Goal: Find specific page/section: Find specific page/section

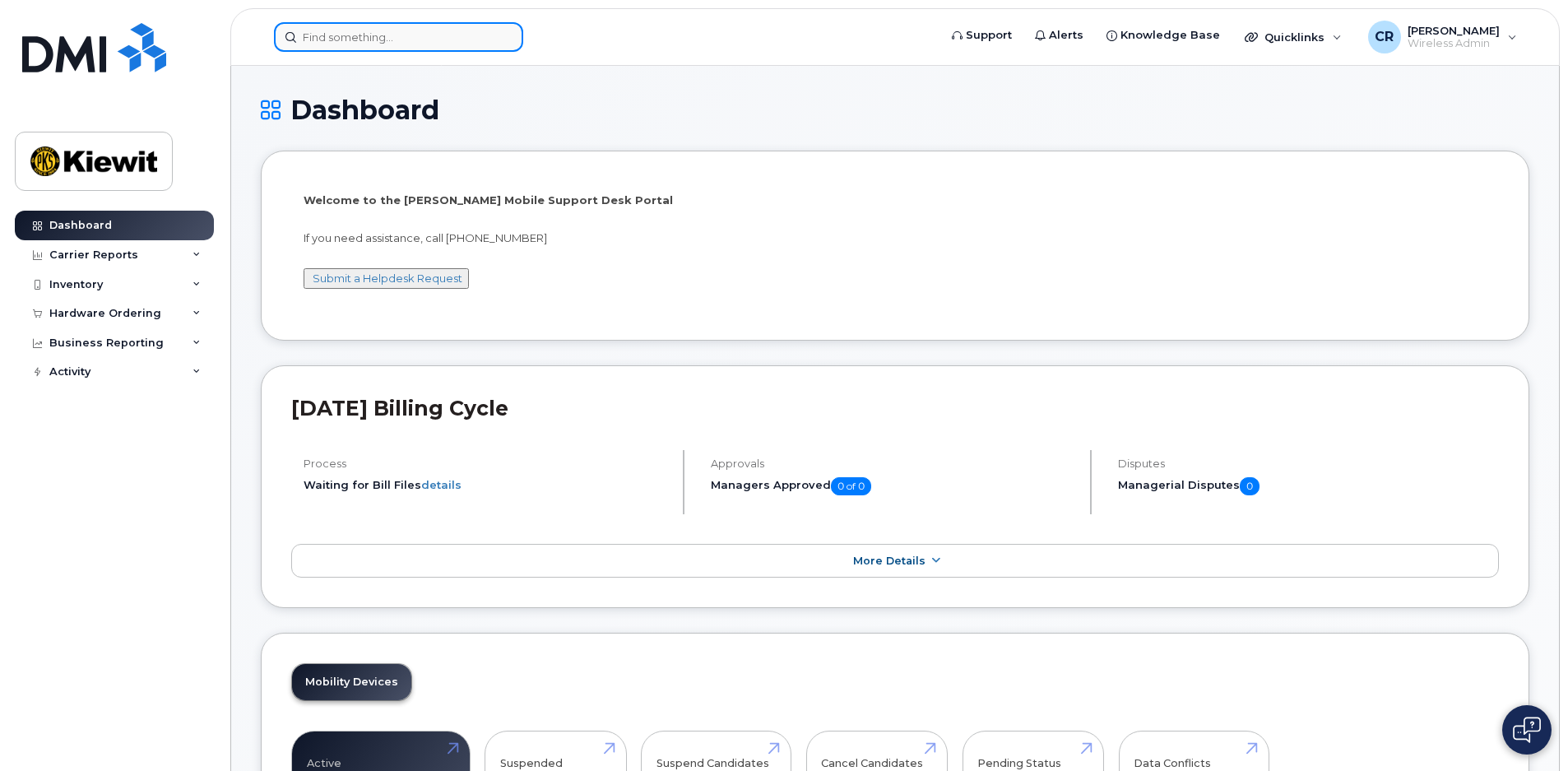
click at [464, 43] on input at bounding box center [398, 37] width 249 height 30
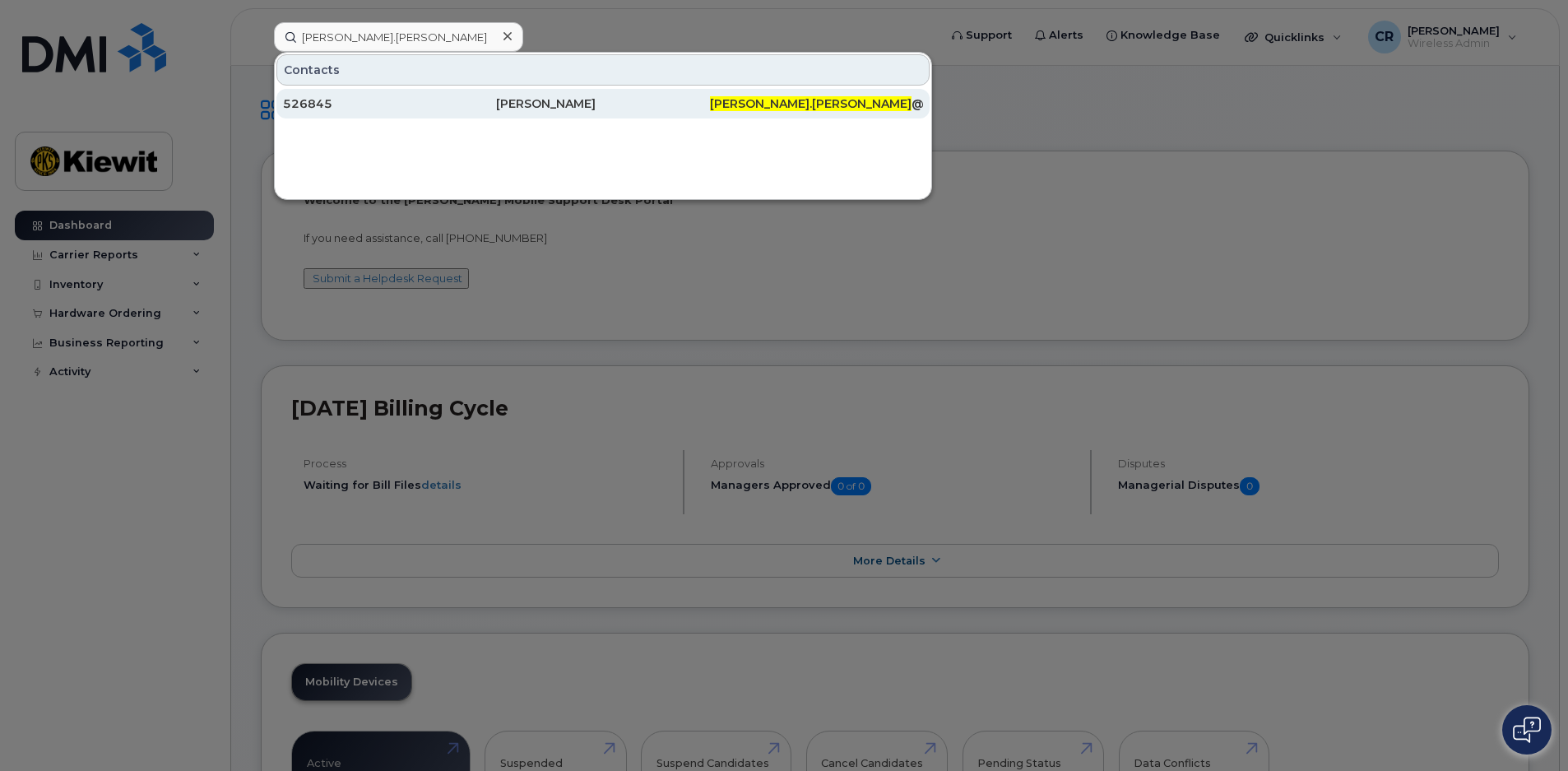
click at [543, 102] on div "[PERSON_NAME]" at bounding box center [602, 104] width 213 height 16
click at [744, 102] on span "SETH.DIBBLE" at bounding box center [811, 104] width 202 height 15
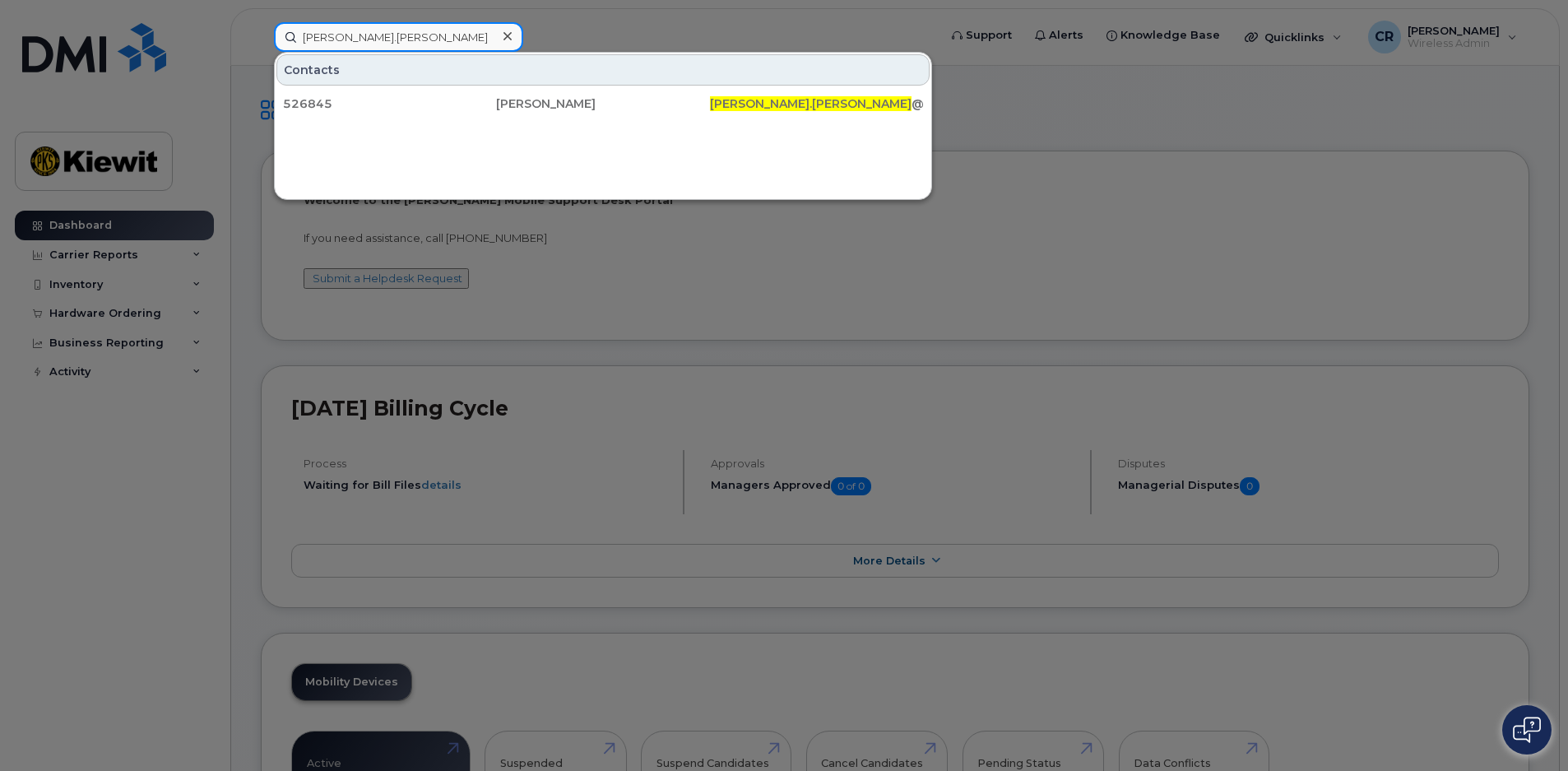
click at [423, 41] on input "seth.dibble" at bounding box center [398, 37] width 249 height 30
type input "[PERSON_NAME]"
click at [666, 279] on div at bounding box center [784, 385] width 1568 height 771
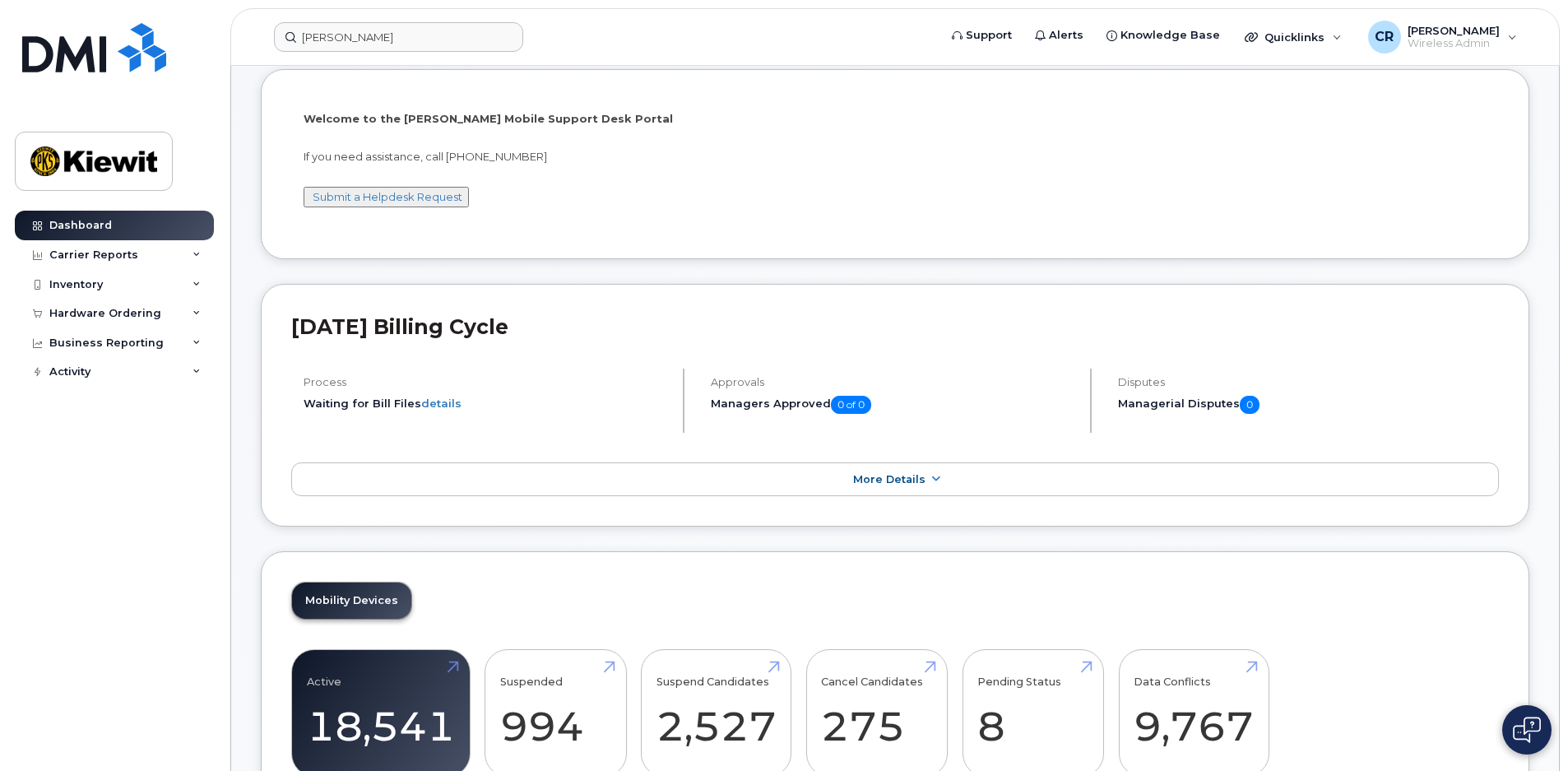
scroll to position [269, 0]
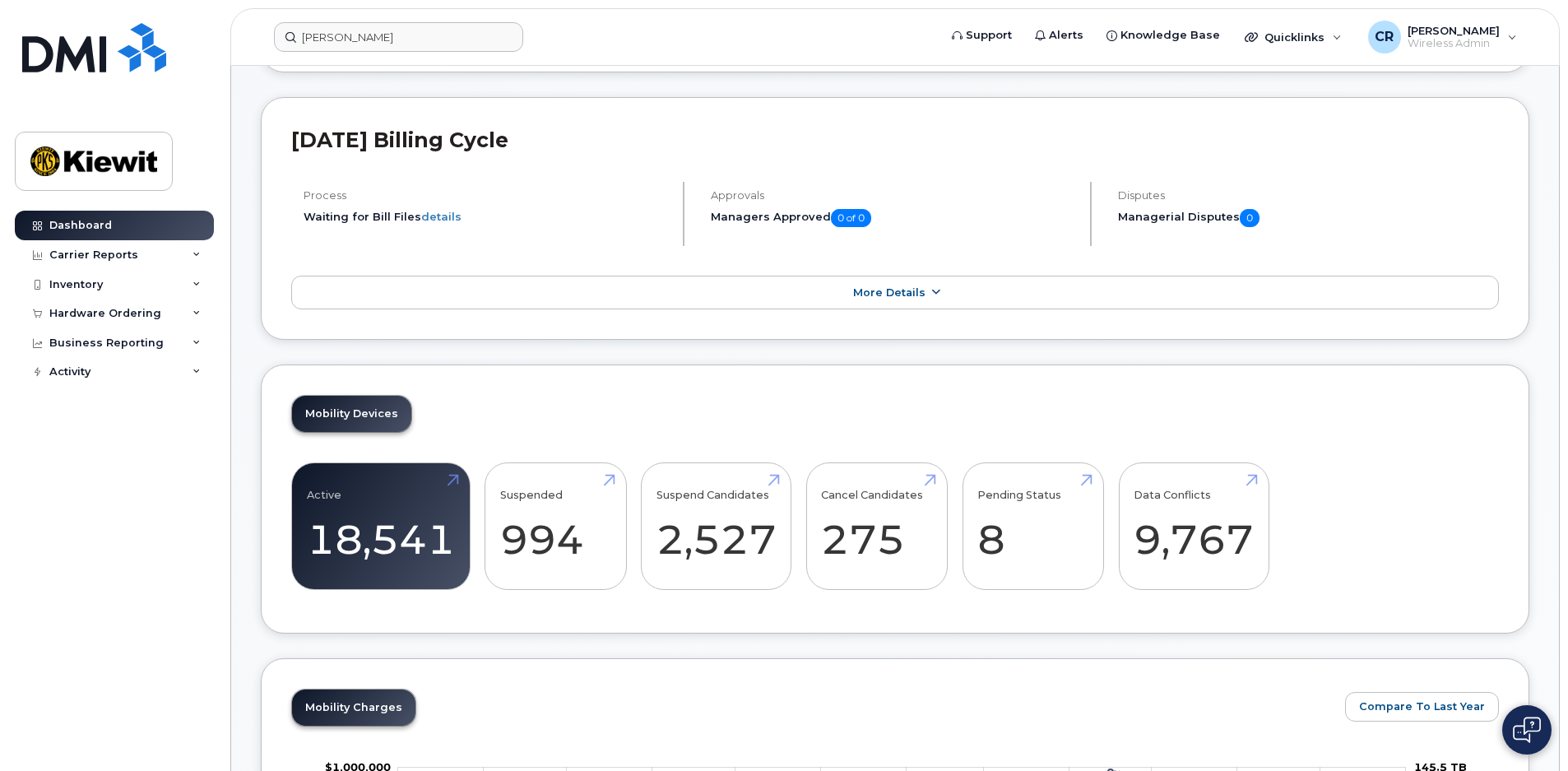
click at [905, 294] on span "More Details" at bounding box center [889, 293] width 73 height 12
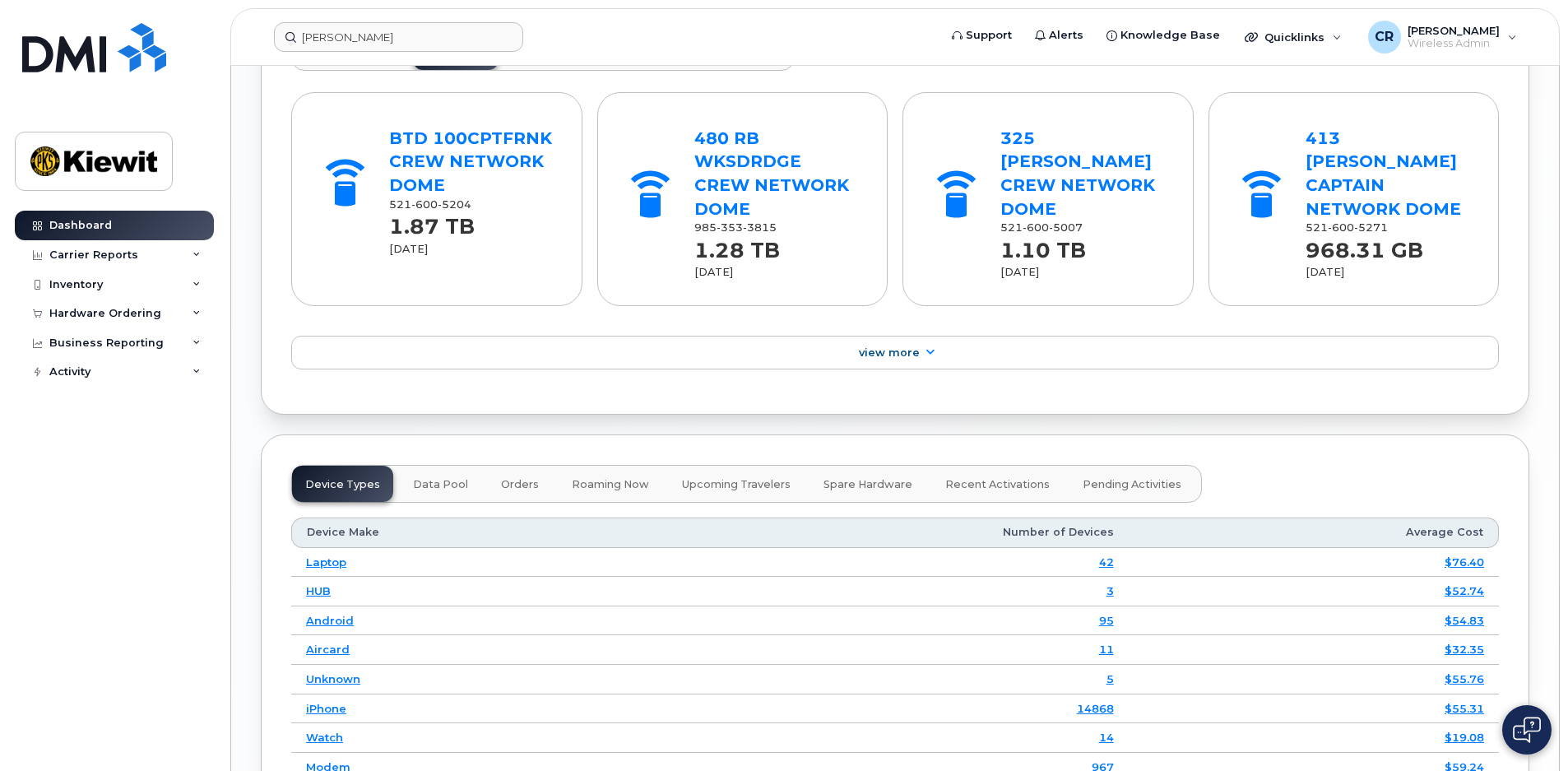
scroll to position [2166, 0]
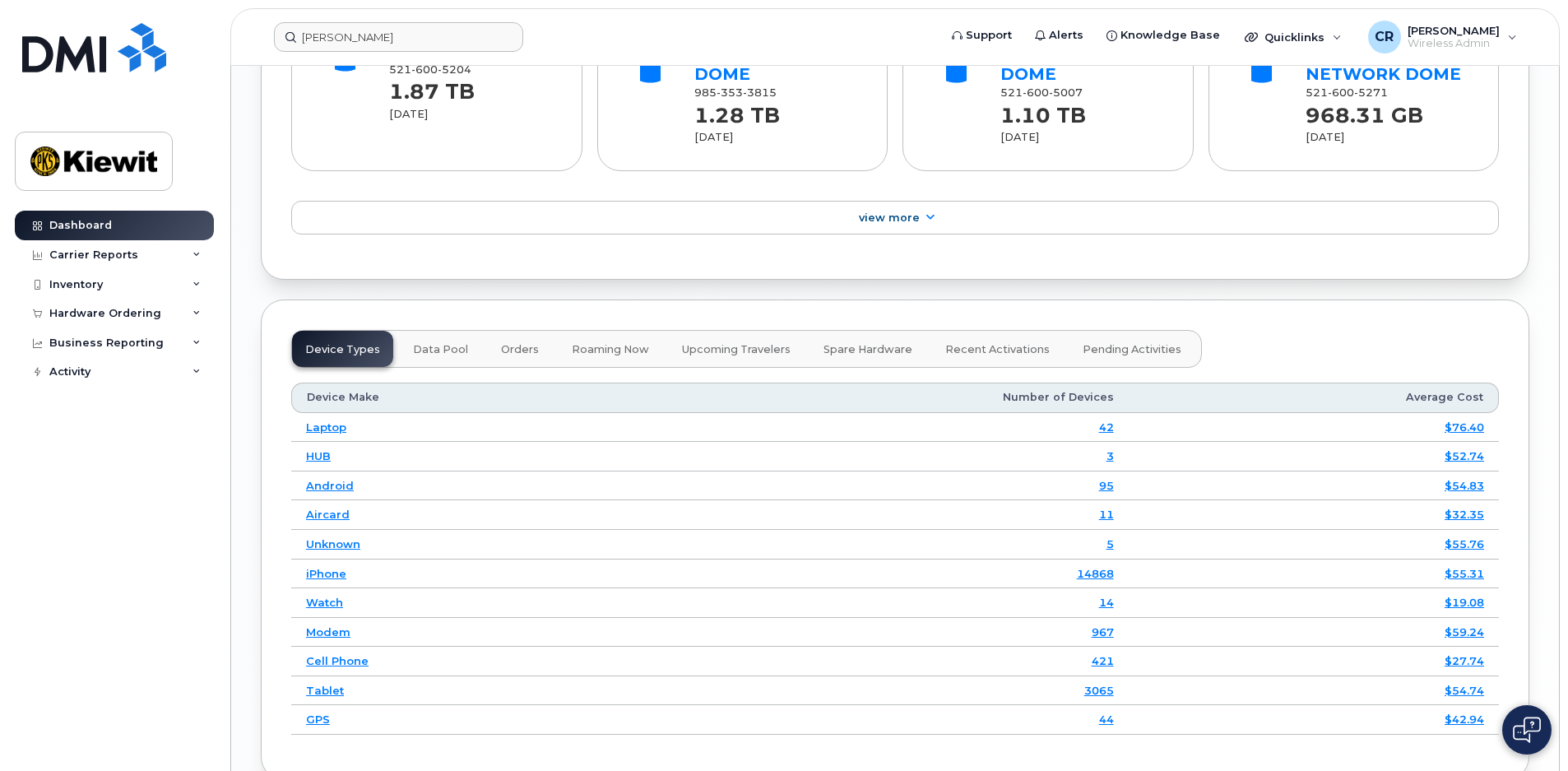
click at [505, 343] on span "Orders" at bounding box center [520, 349] width 38 height 13
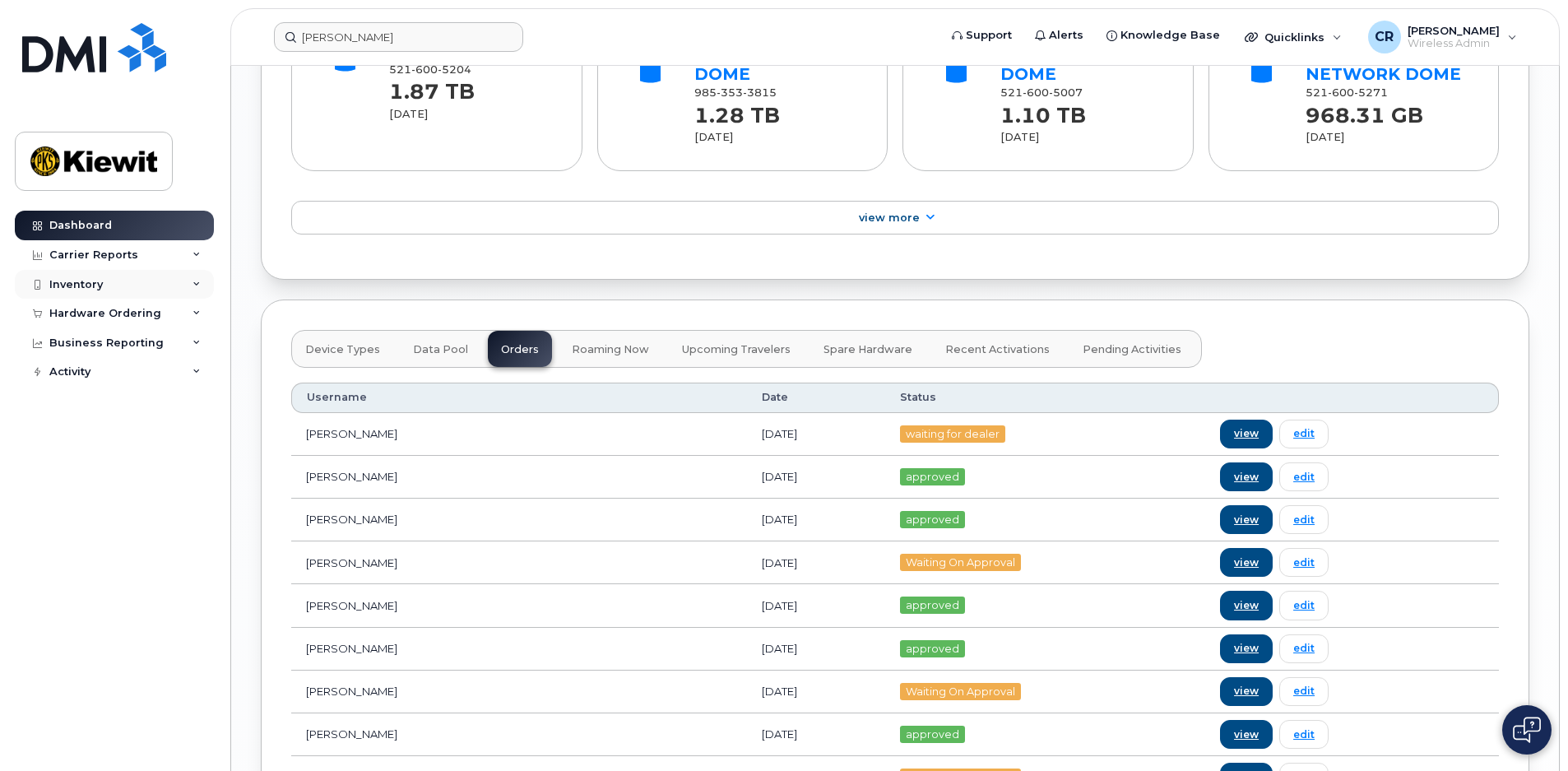
click at [165, 284] on div "Inventory" at bounding box center [114, 284] width 199 height 30
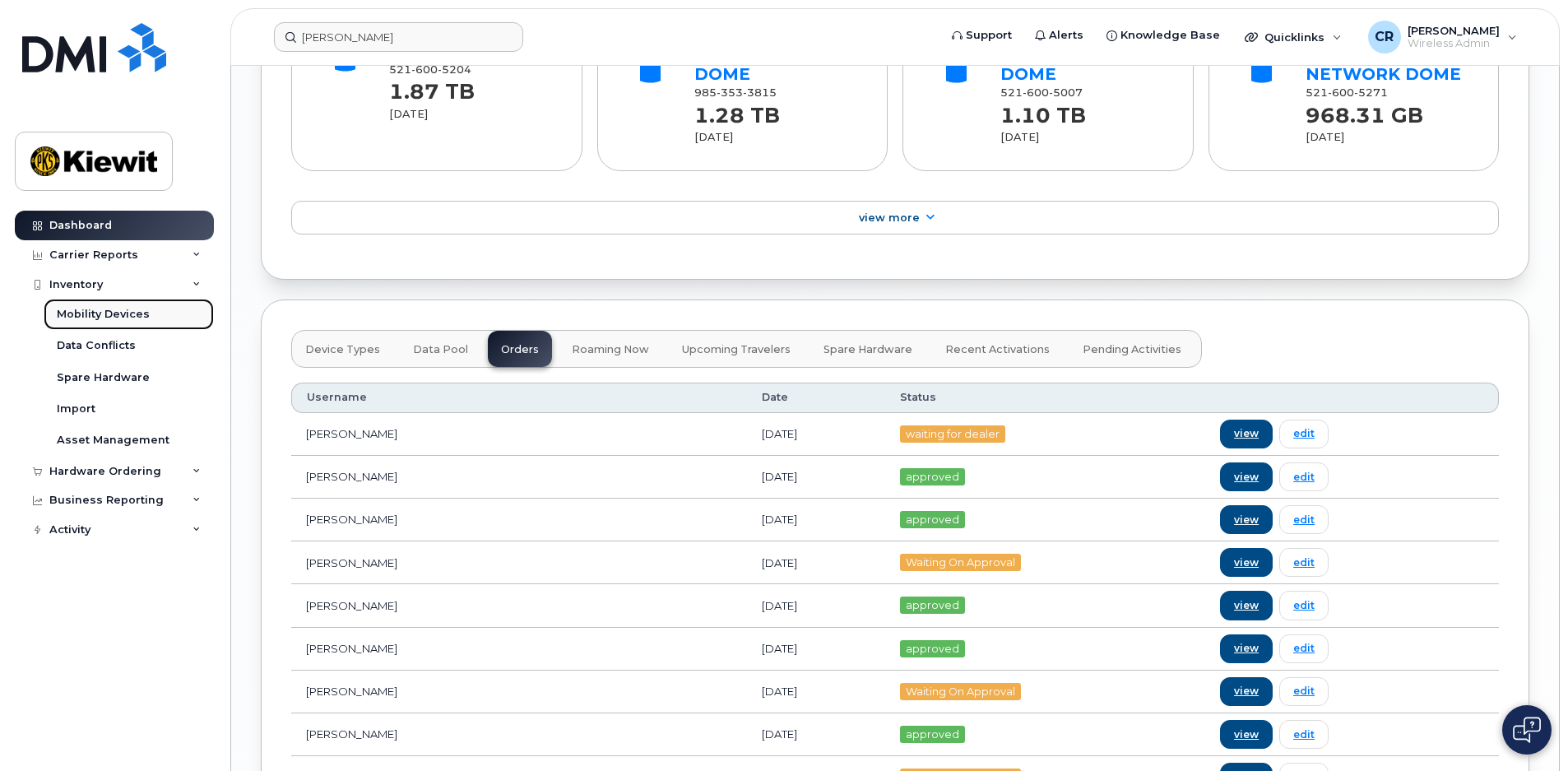
click at [130, 311] on div "Mobility Devices" at bounding box center [103, 314] width 93 height 15
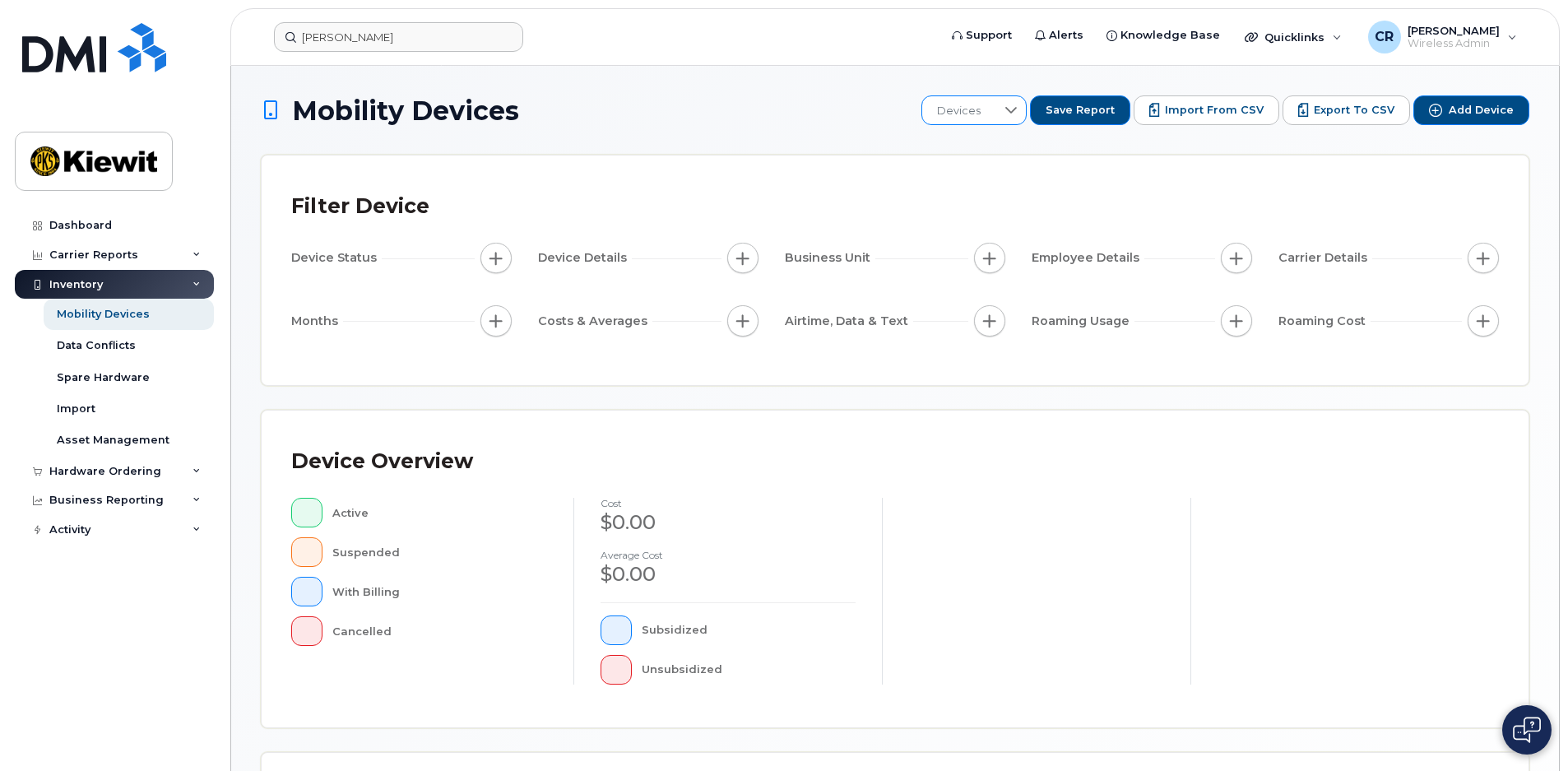
click at [1018, 114] on icon at bounding box center [1010, 110] width 13 height 13
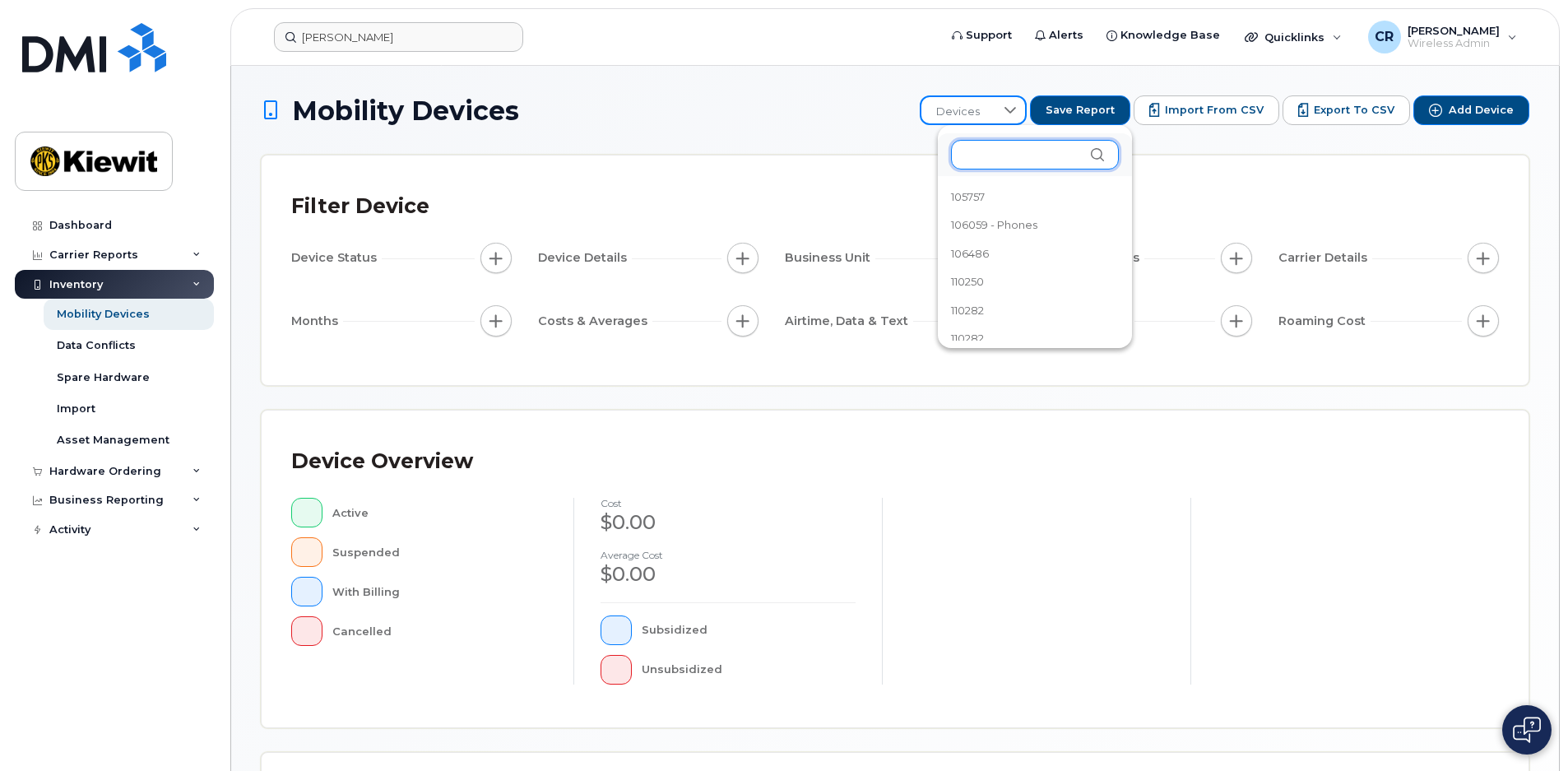
click at [1017, 155] on input "text" at bounding box center [1035, 155] width 168 height 30
type input "se"
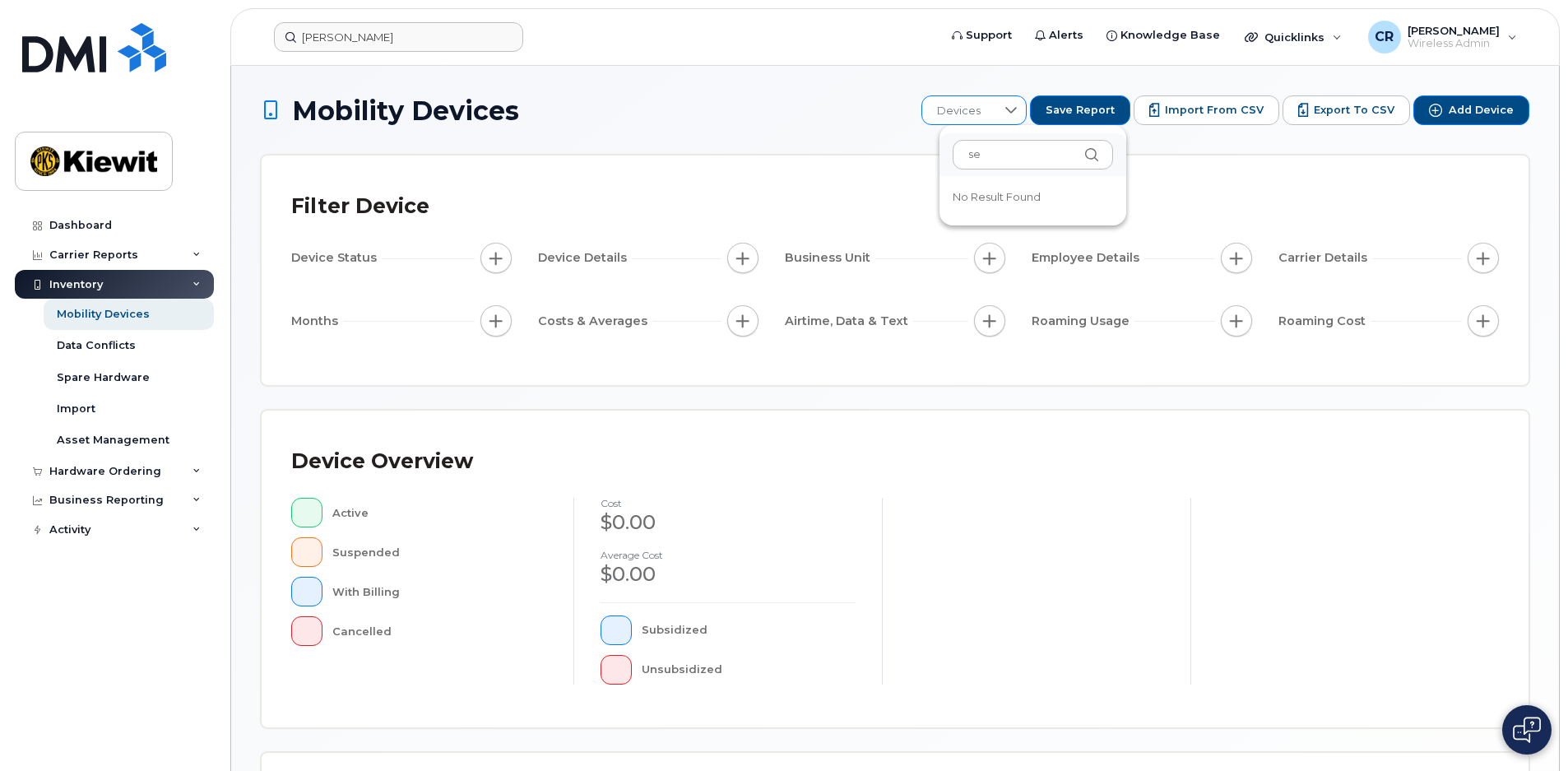
click at [1013, 110] on div at bounding box center [1011, 110] width 32 height 28
click at [1013, 110] on div at bounding box center [1010, 110] width 32 height 27
click at [804, 408] on div "Mobility Devices Devices Save Report Import from CSV Export to CSV Add Device F…" at bounding box center [895, 572] width 1269 height 954
click at [145, 444] on div "Asset Management" at bounding box center [113, 440] width 113 height 15
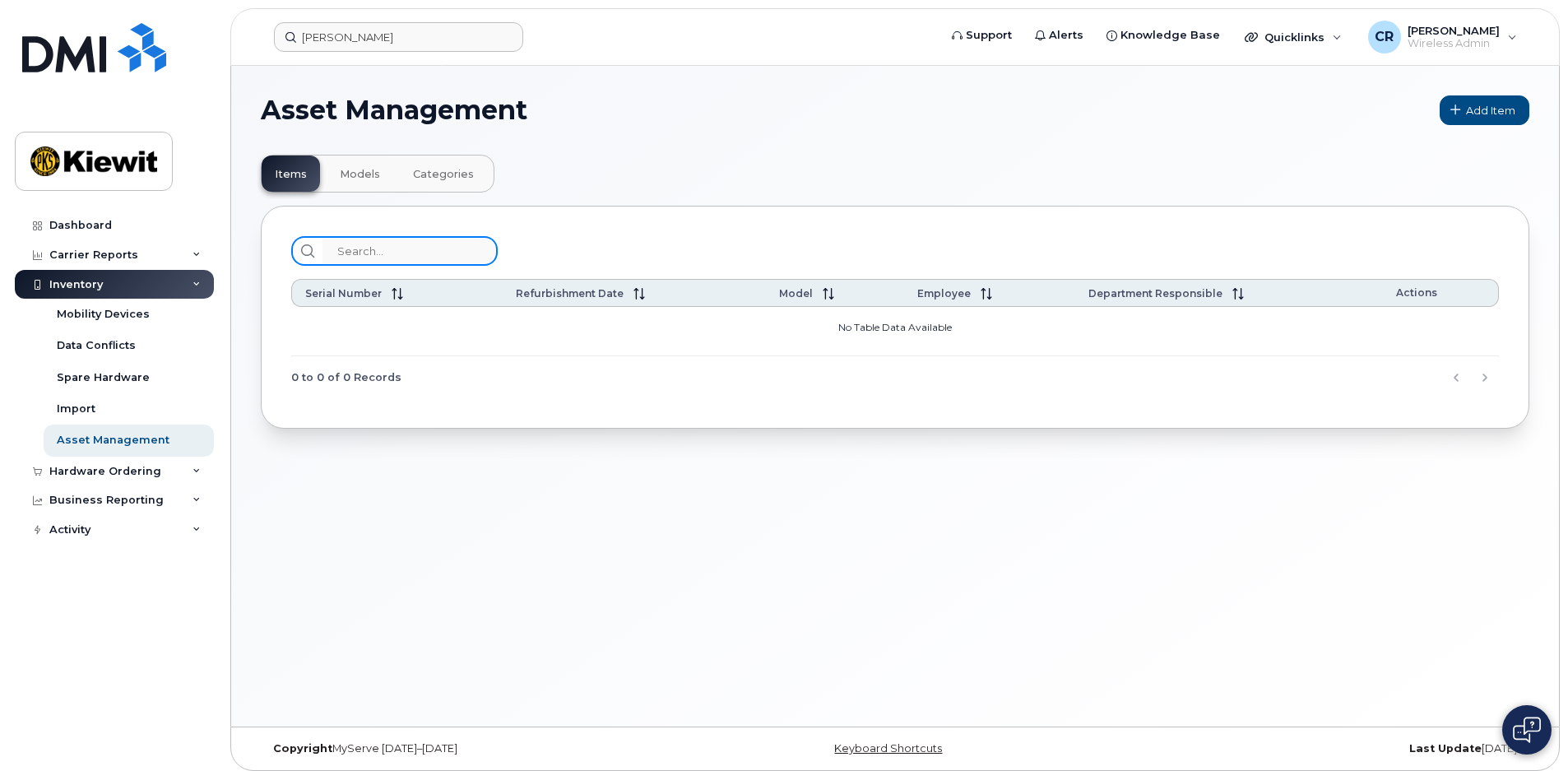
click at [391, 256] on input "search" at bounding box center [410, 251] width 175 height 30
type input "[PERSON_NAME]"
click at [1336, 35] on div "Quicklinks" at bounding box center [1293, 37] width 120 height 33
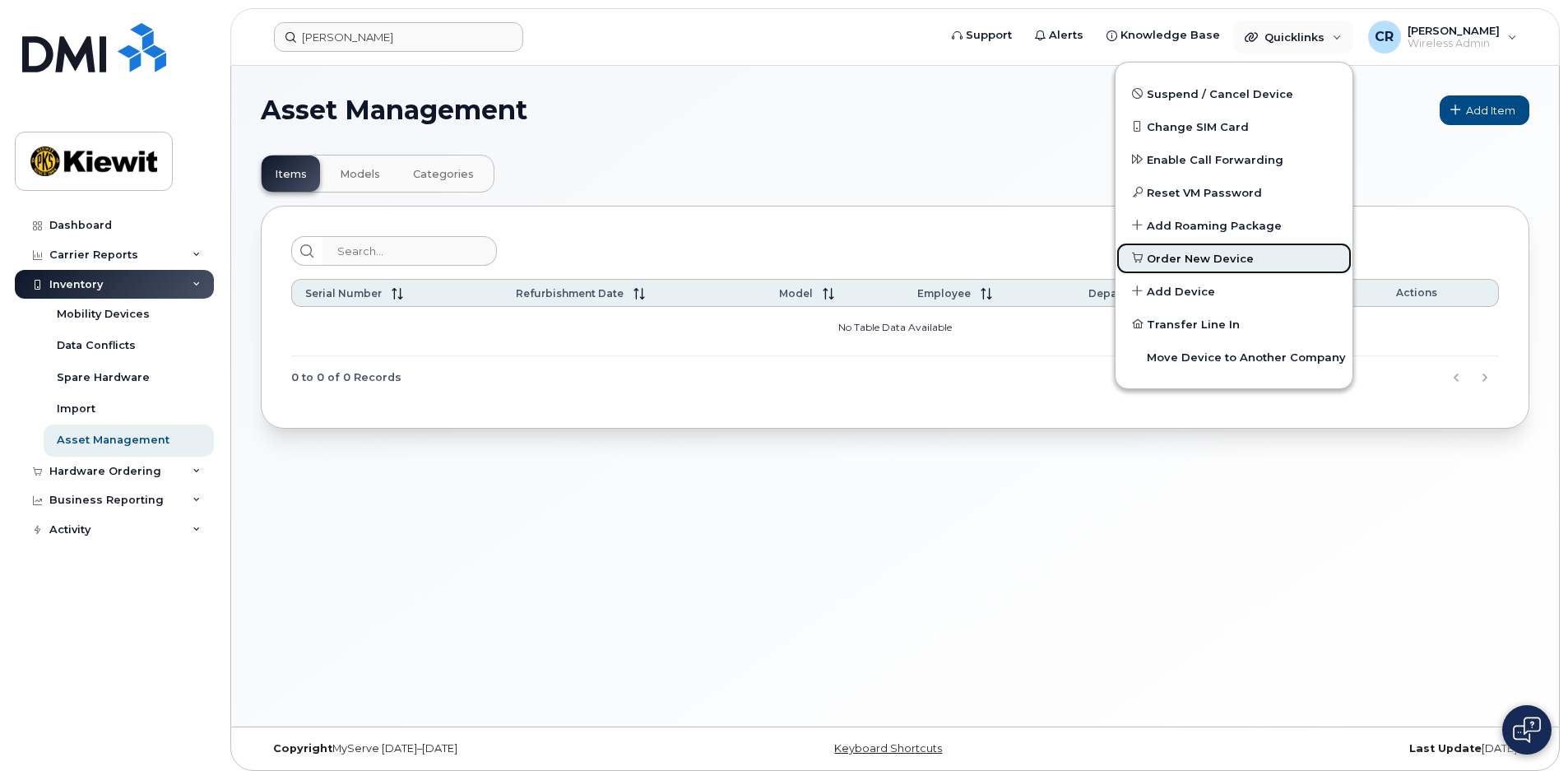
click at [1183, 255] on span "Order New Device" at bounding box center [1200, 258] width 107 height 16
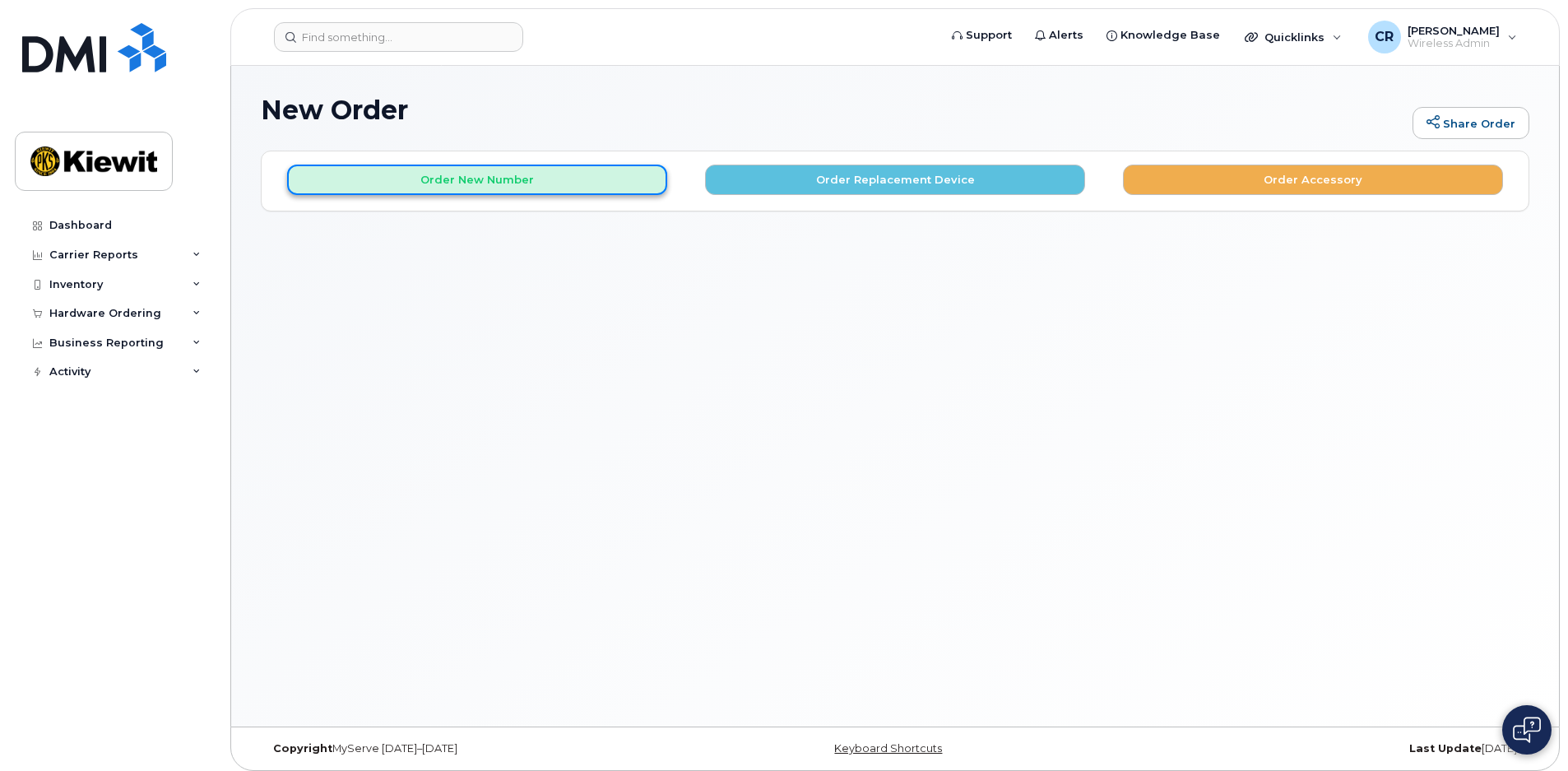
click at [538, 178] on button "Order New Number" at bounding box center [477, 180] width 380 height 31
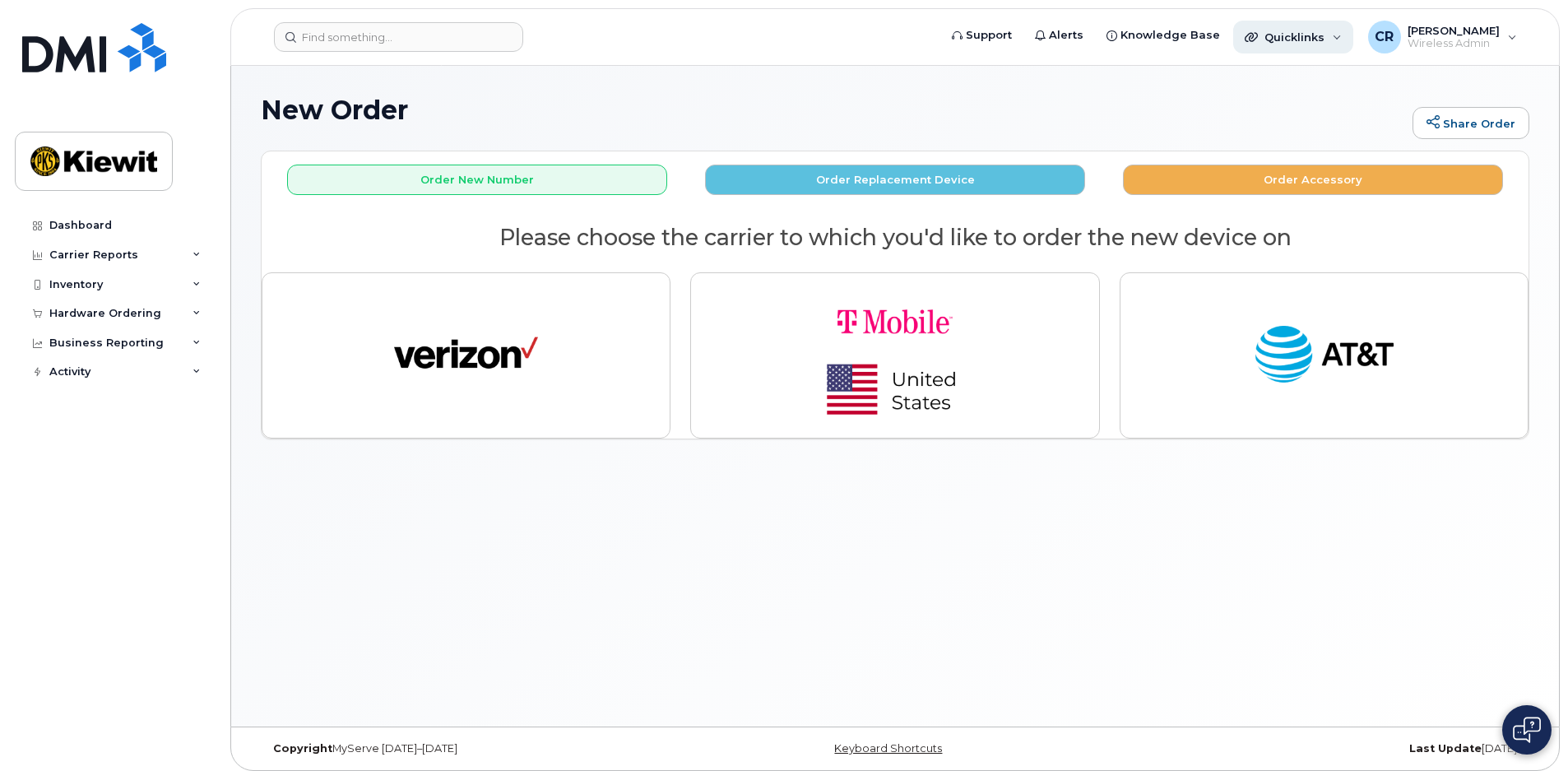
click at [1305, 34] on span "Quicklinks" at bounding box center [1294, 37] width 60 height 13
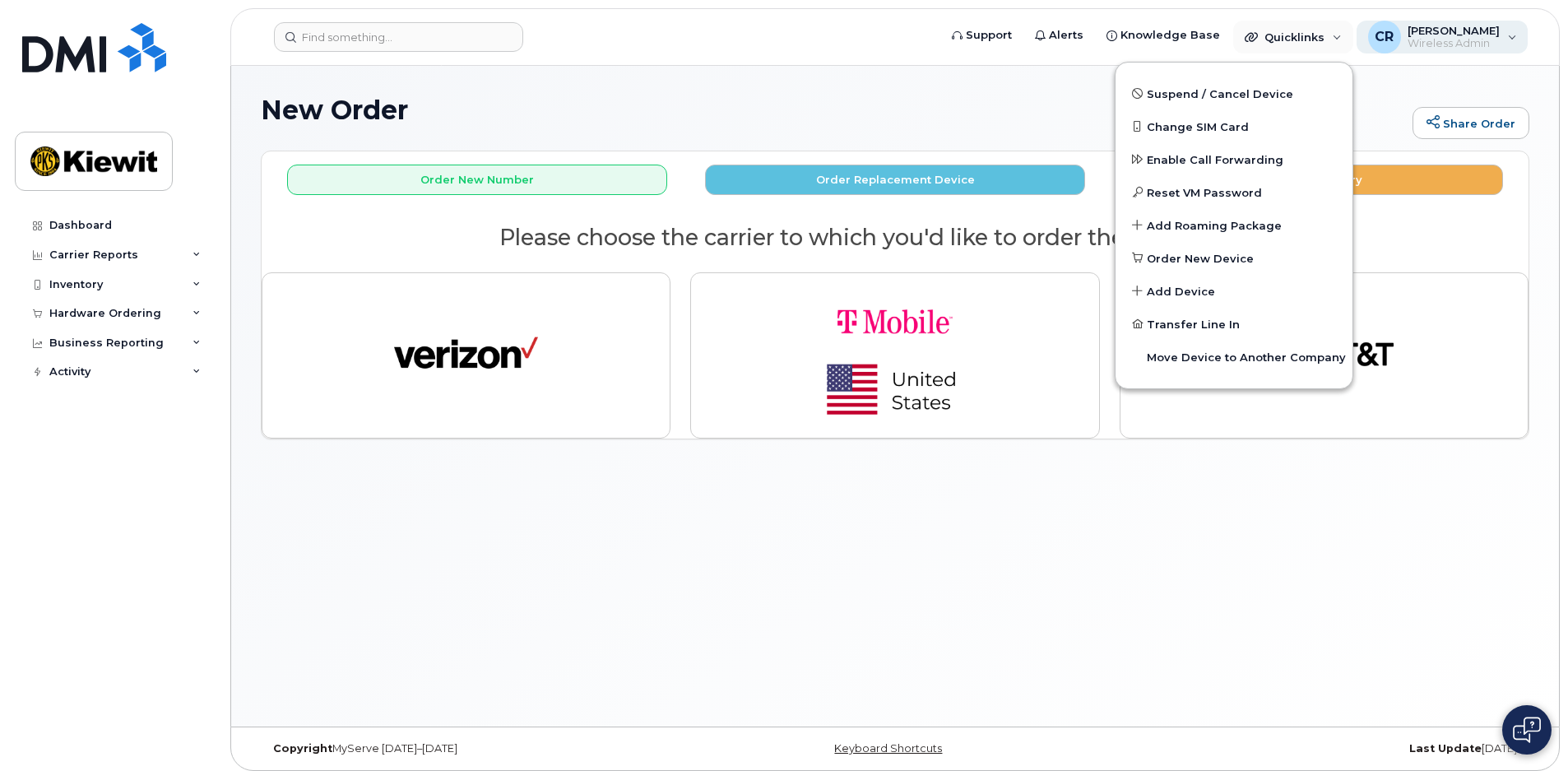
click at [1506, 41] on div "CR Chris Ramirez Wireless Admin" at bounding box center [1442, 37] width 172 height 33
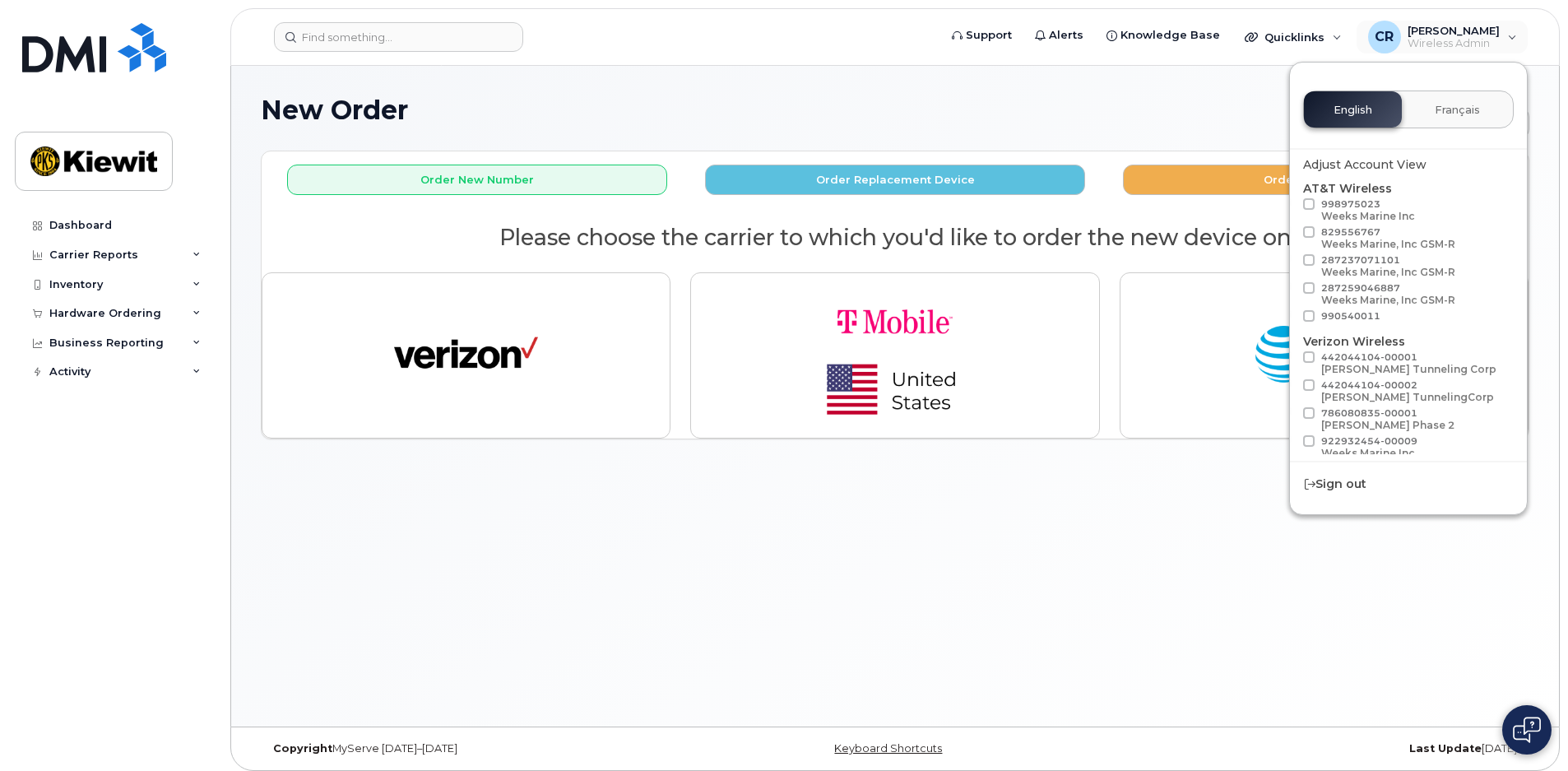
click at [1079, 625] on div "New Order Share Order × Share This Order If you want to allow others to create …" at bounding box center [895, 396] width 1328 height 661
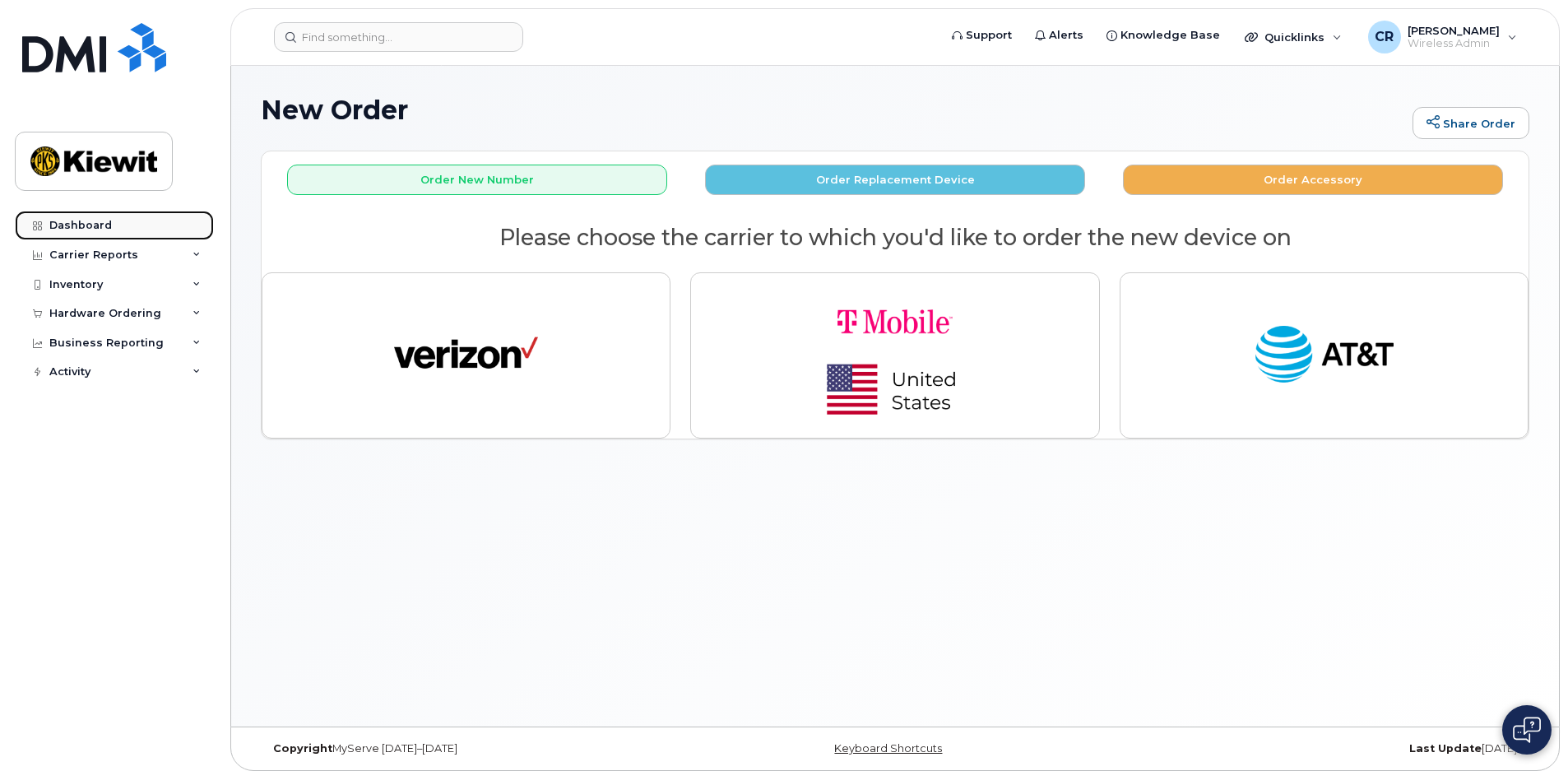
click at [87, 220] on div "Dashboard" at bounding box center [80, 225] width 62 height 13
click at [133, 256] on div "Carrier Reports" at bounding box center [114, 255] width 199 height 30
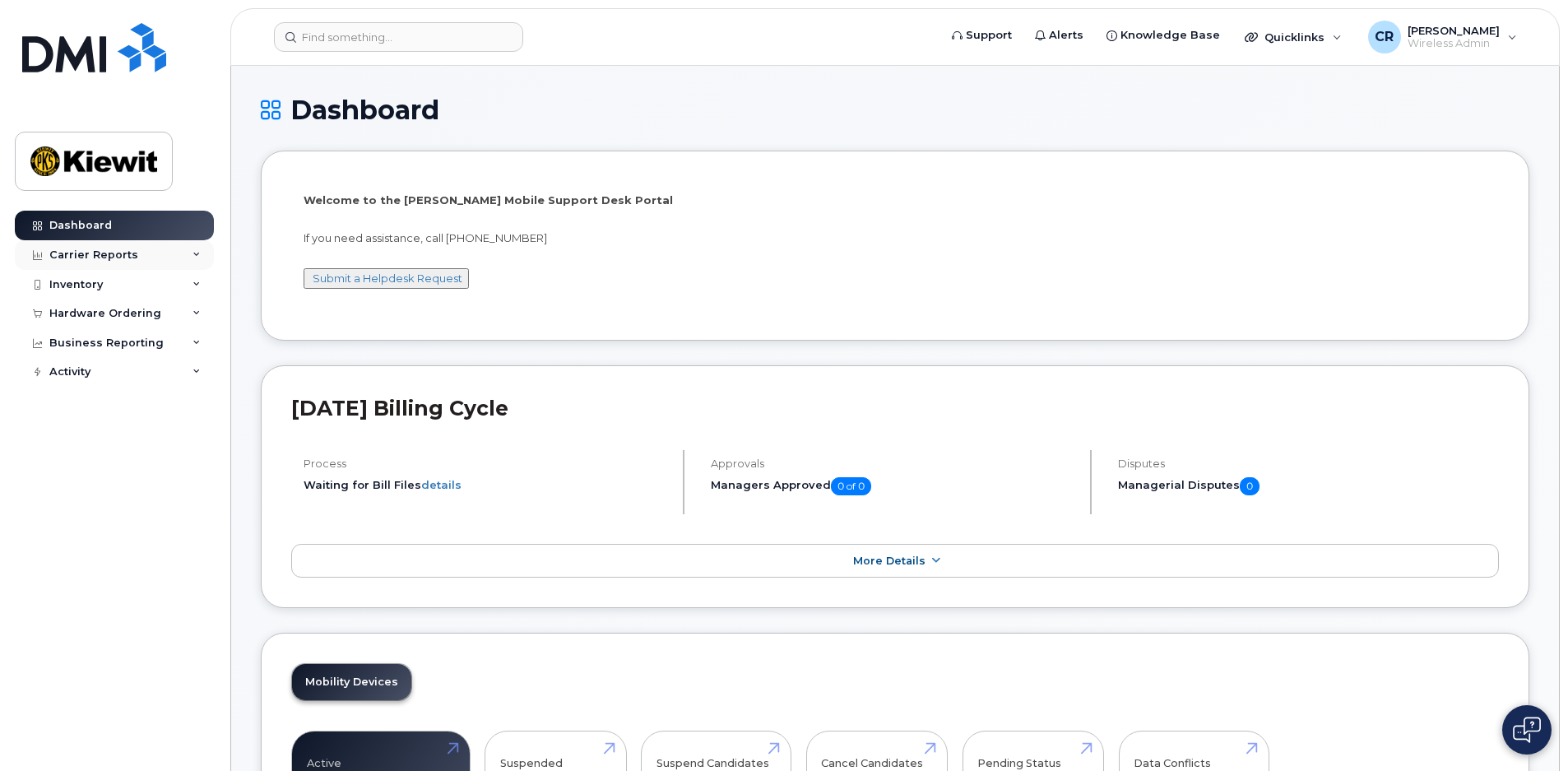
click at [152, 250] on div "Carrier Reports" at bounding box center [114, 255] width 199 height 30
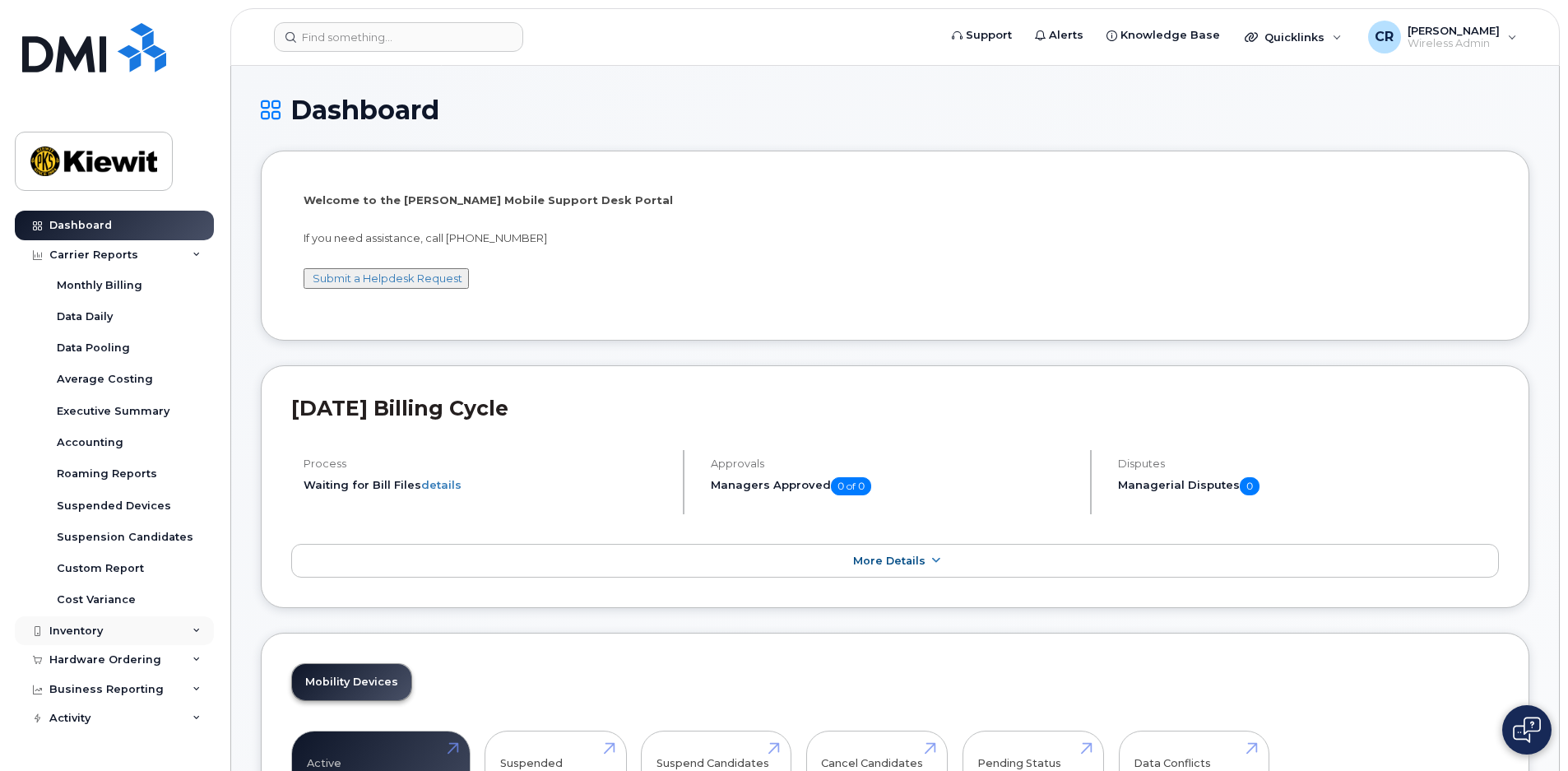
scroll to position [32, 0]
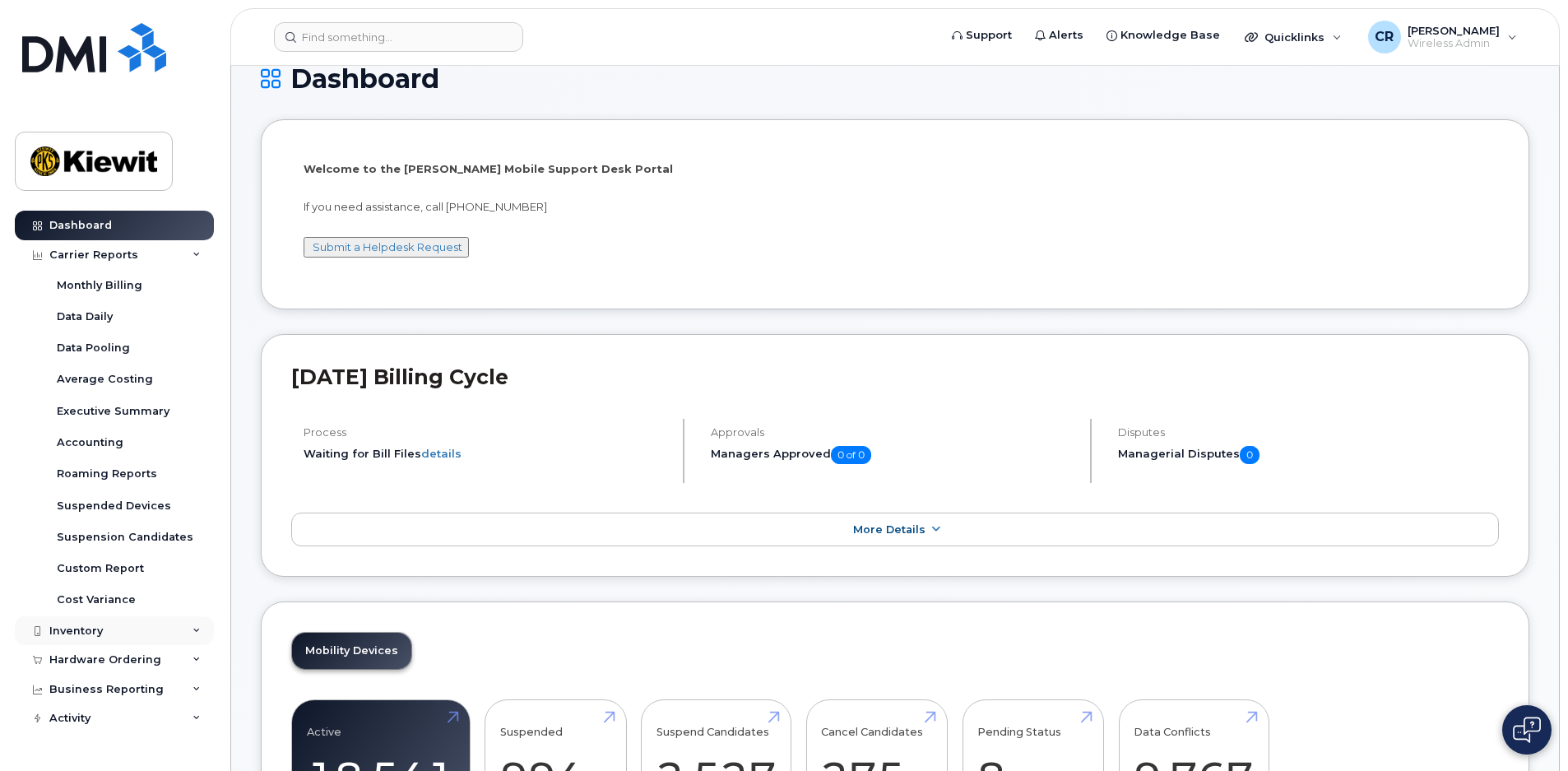
click at [168, 627] on div "Inventory" at bounding box center [114, 631] width 199 height 30
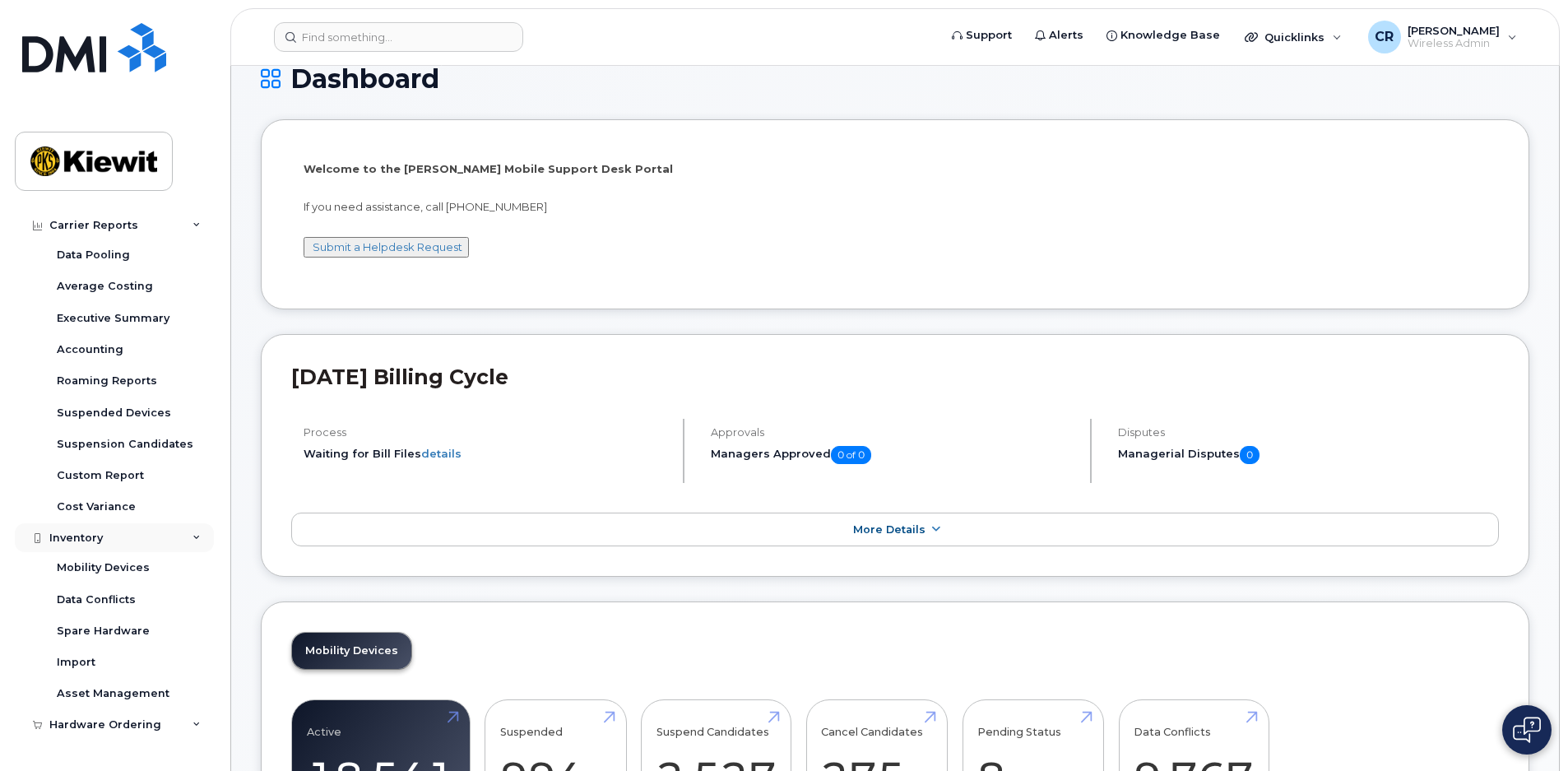
scroll to position [104, 0]
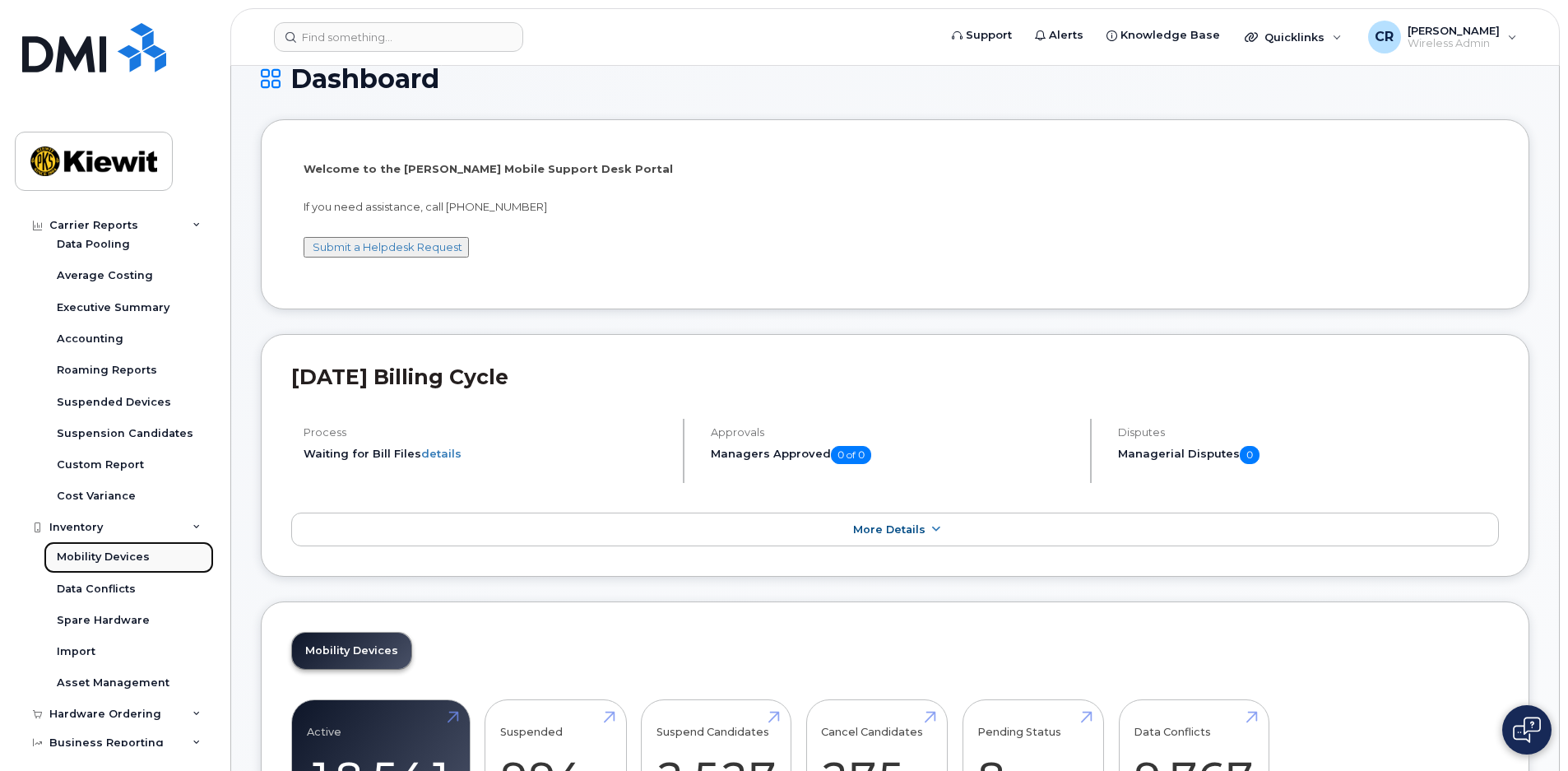
click at [115, 557] on div "Mobility Devices" at bounding box center [103, 556] width 93 height 15
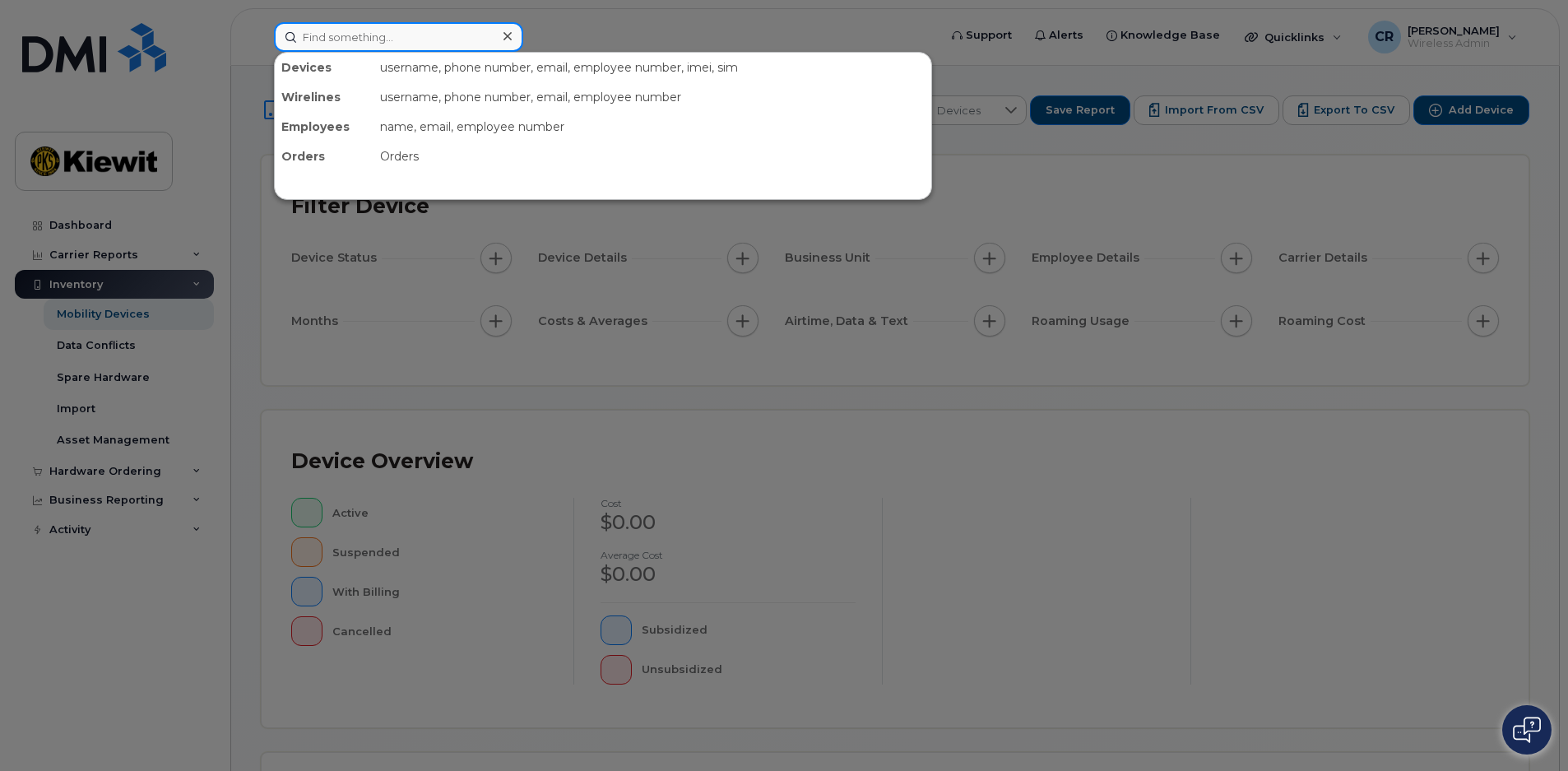
click at [401, 40] on input at bounding box center [398, 37] width 249 height 30
click at [328, 132] on div "Employees" at bounding box center [323, 127] width 98 height 30
click at [335, 35] on input at bounding box center [398, 37] width 249 height 30
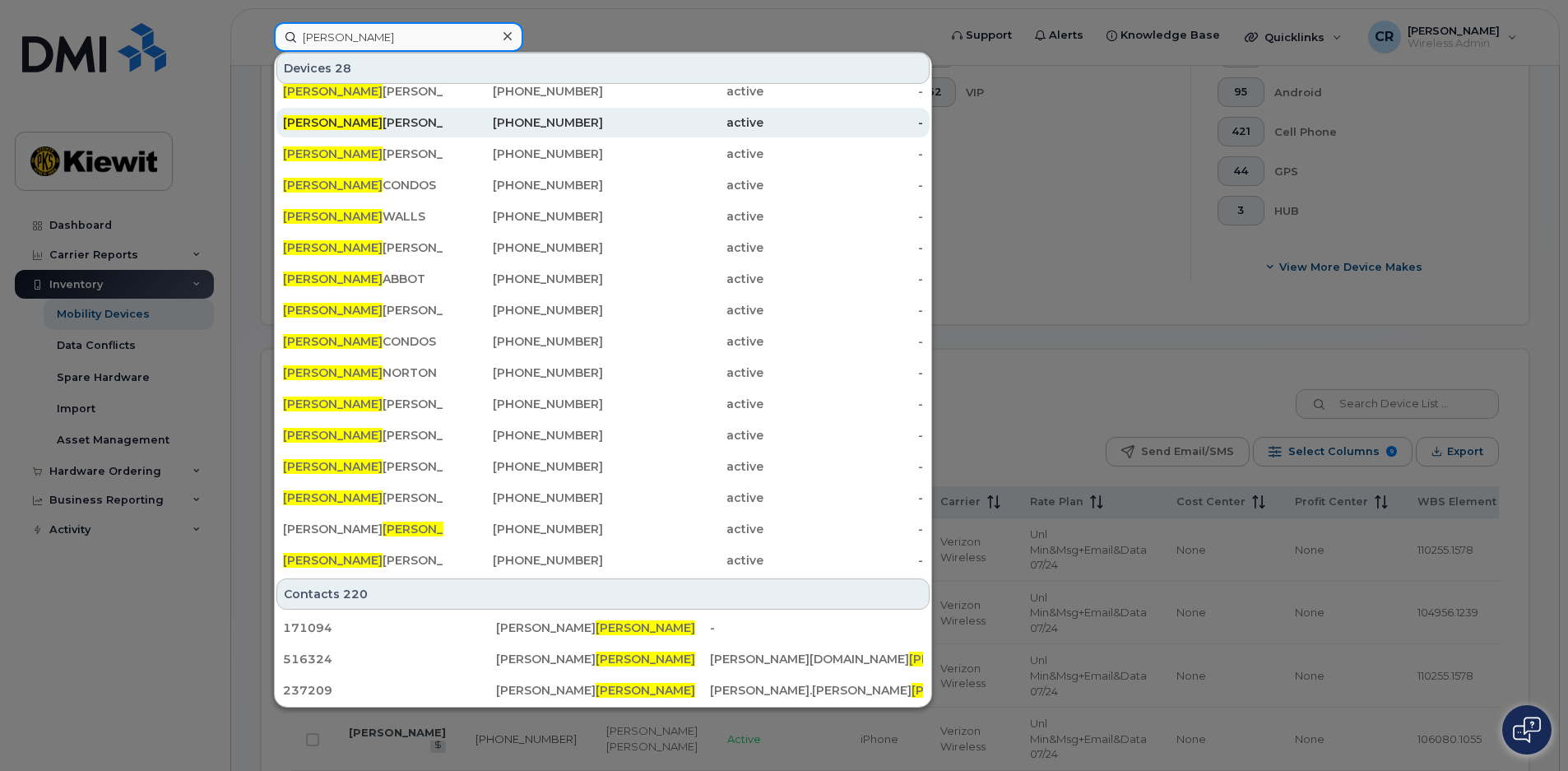
scroll to position [513, 0]
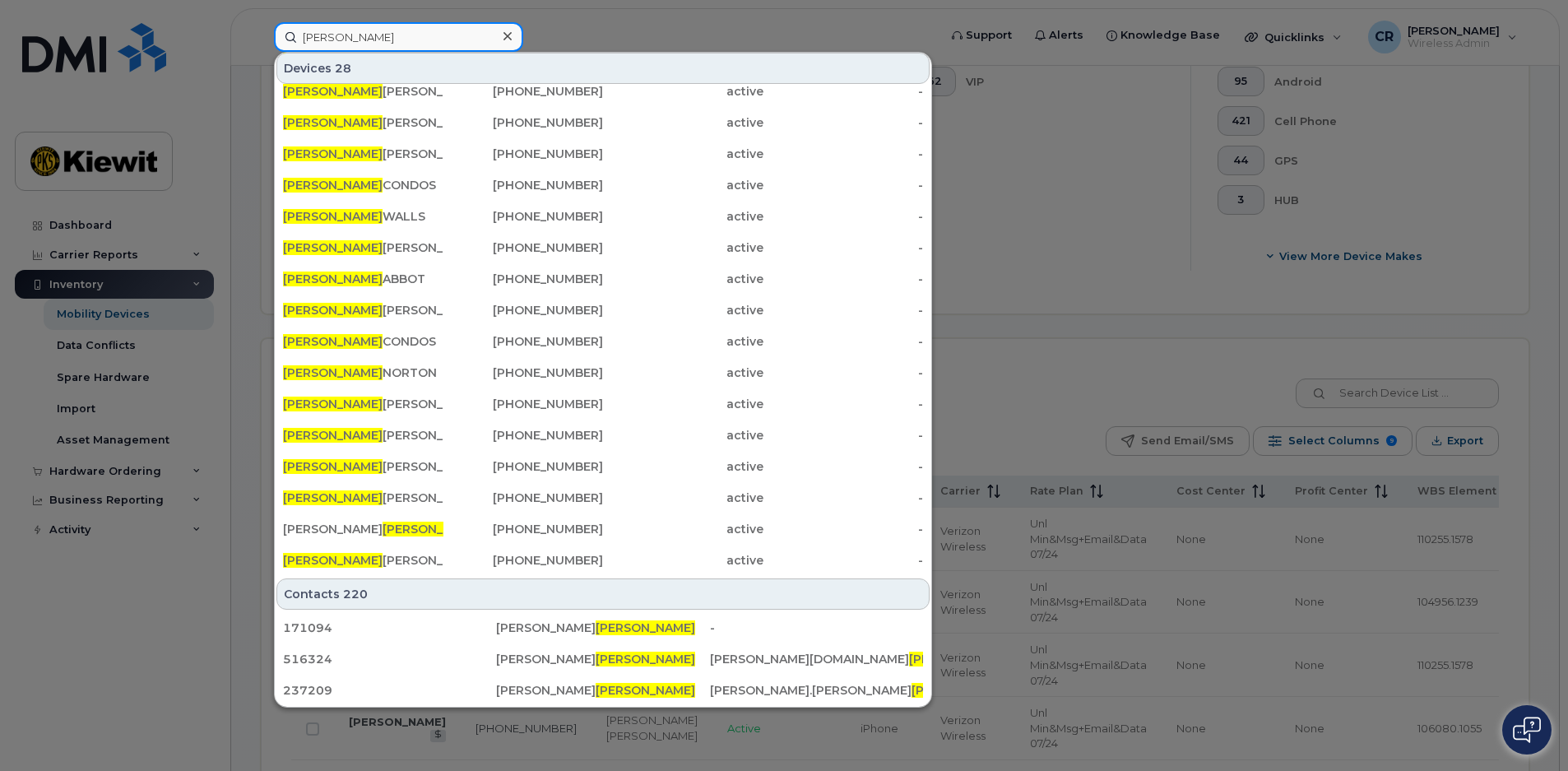
click at [394, 43] on input "[PERSON_NAME]" at bounding box center [398, 37] width 249 height 30
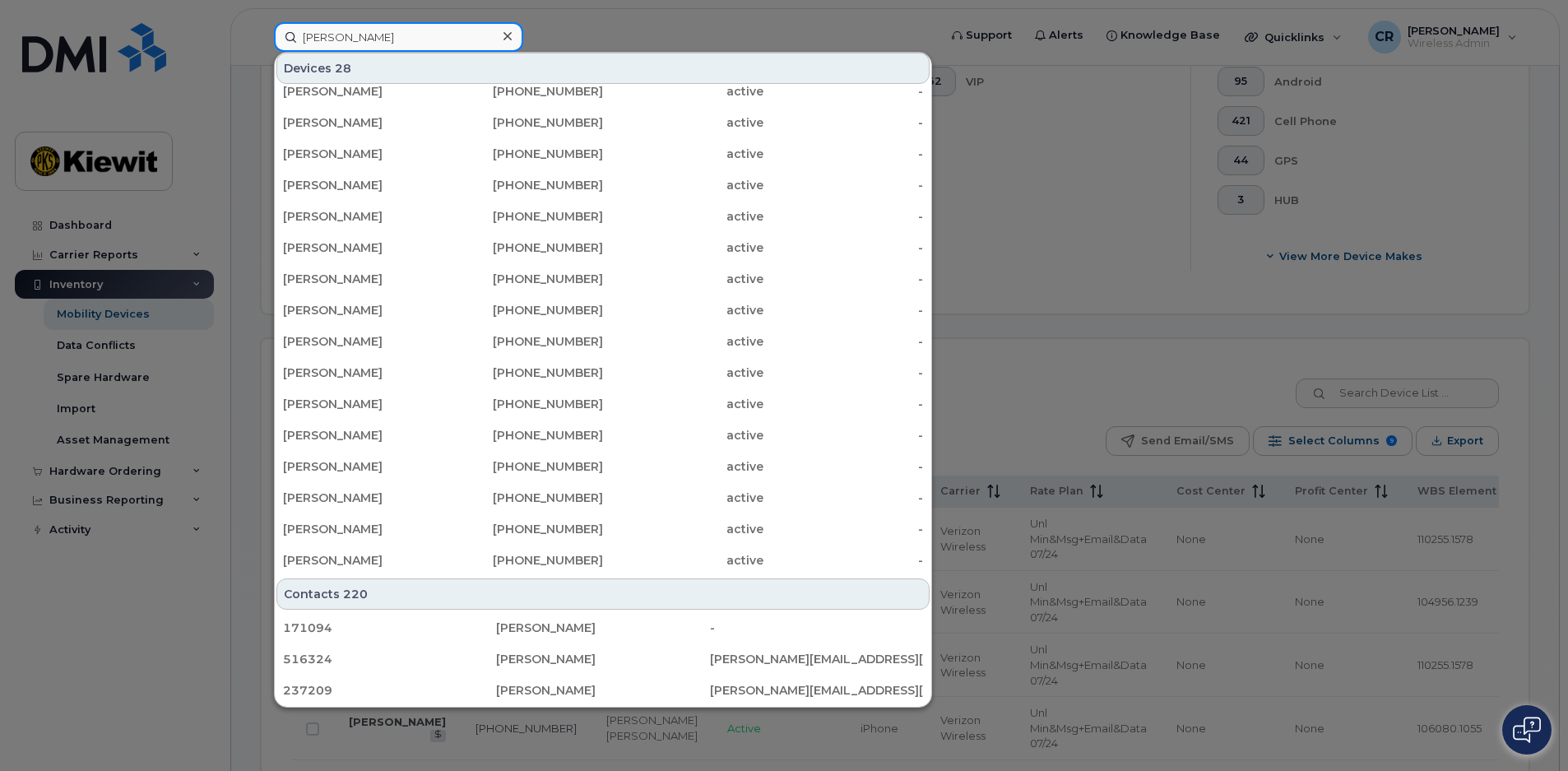
scroll to position [0, 0]
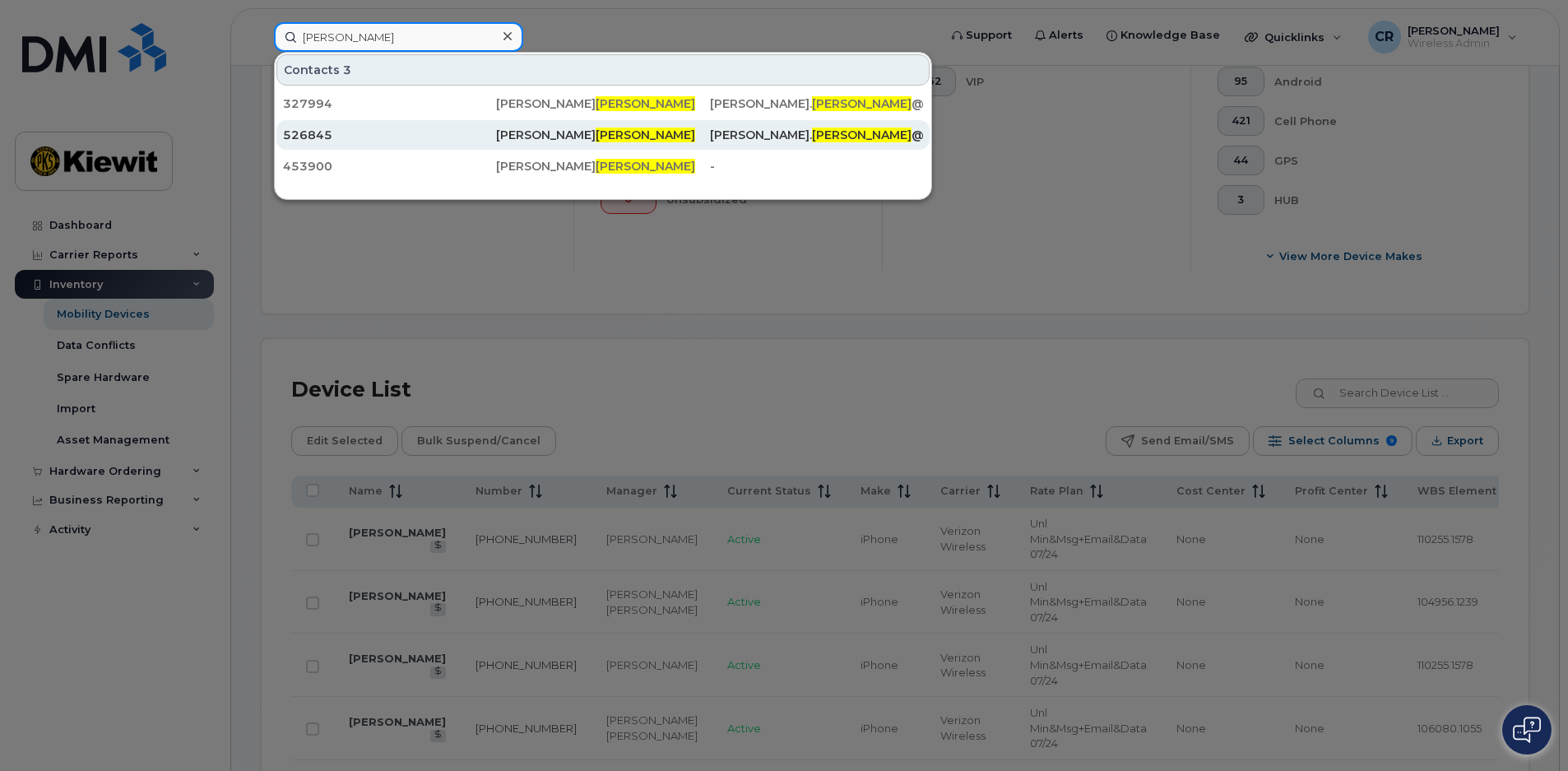
type input "[PERSON_NAME]"
click at [595, 137] on span "[PERSON_NAME]" at bounding box center [645, 134] width 99 height 15
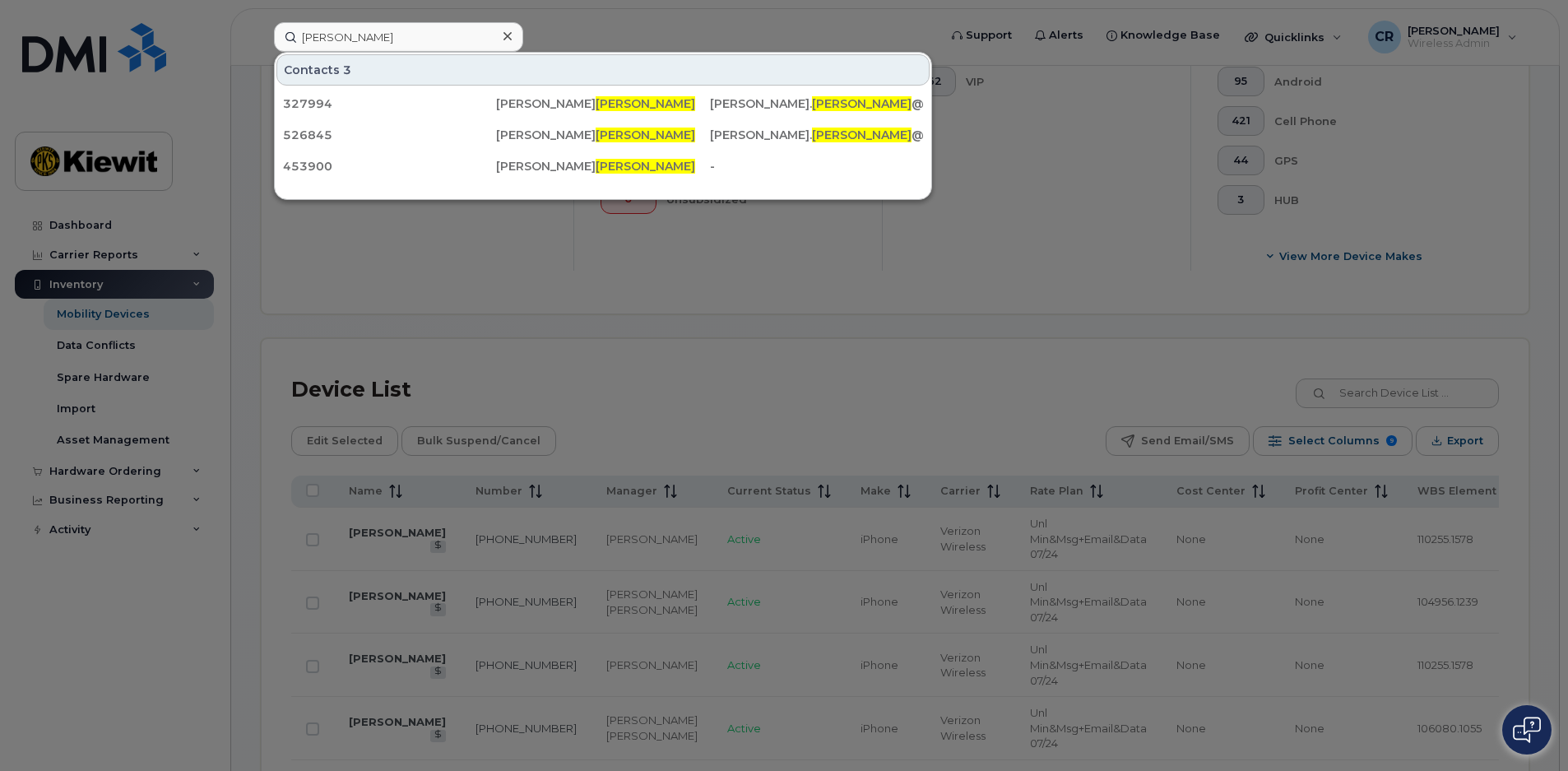
click at [553, 431] on div at bounding box center [784, 385] width 1568 height 771
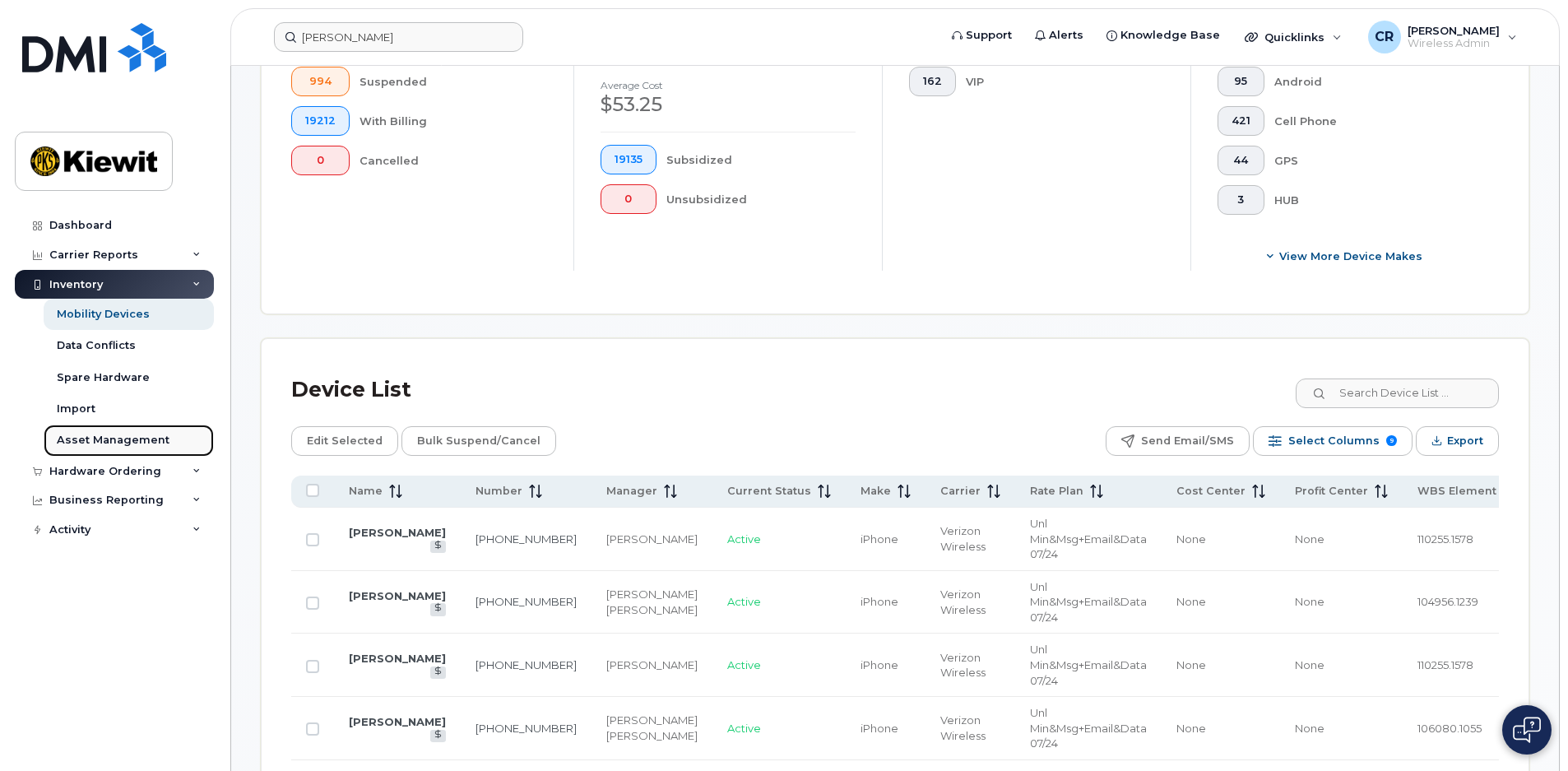
click at [125, 442] on div "Asset Management" at bounding box center [113, 440] width 113 height 15
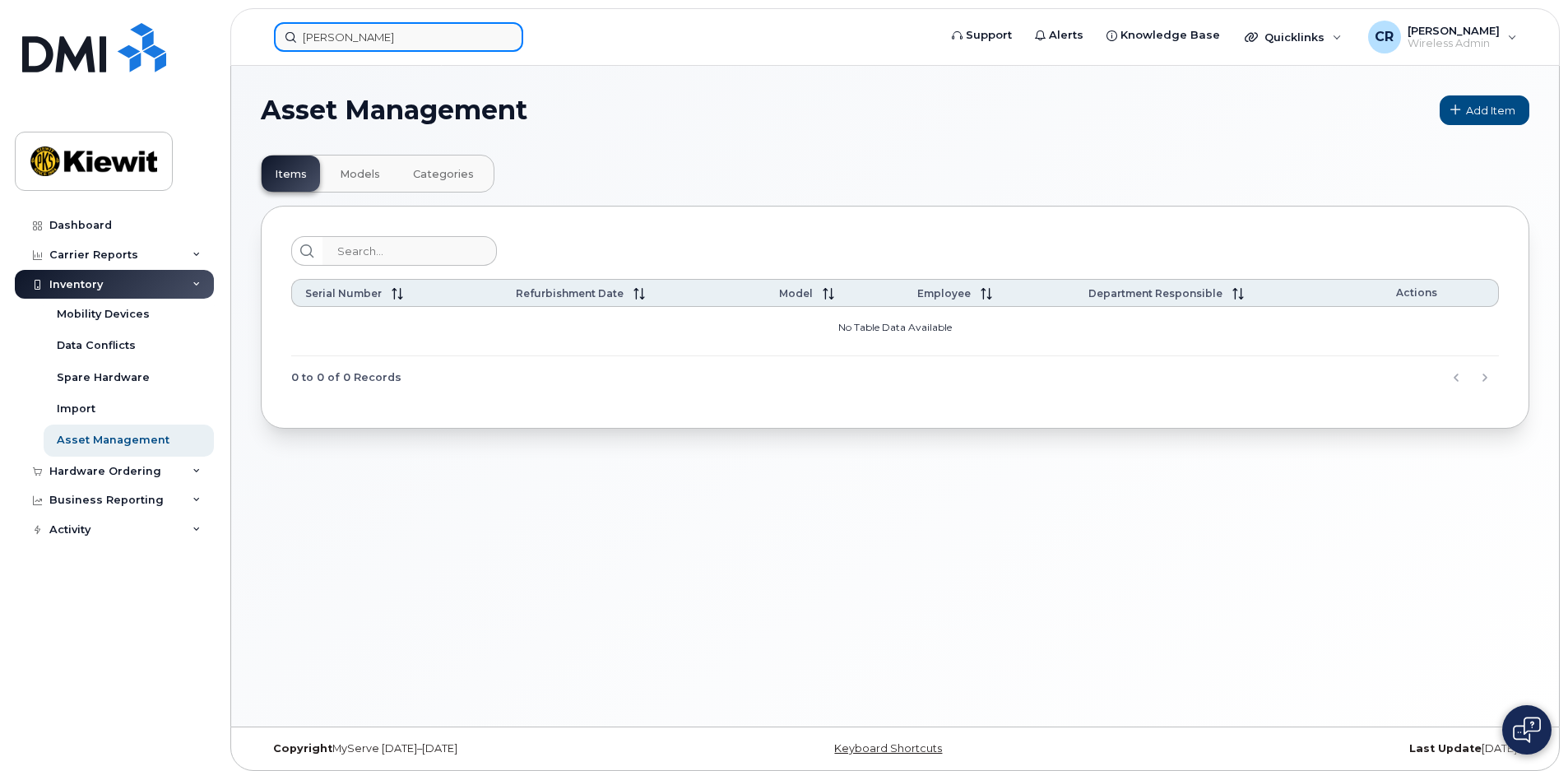
click at [372, 35] on input "[PERSON_NAME]" at bounding box center [398, 37] width 249 height 30
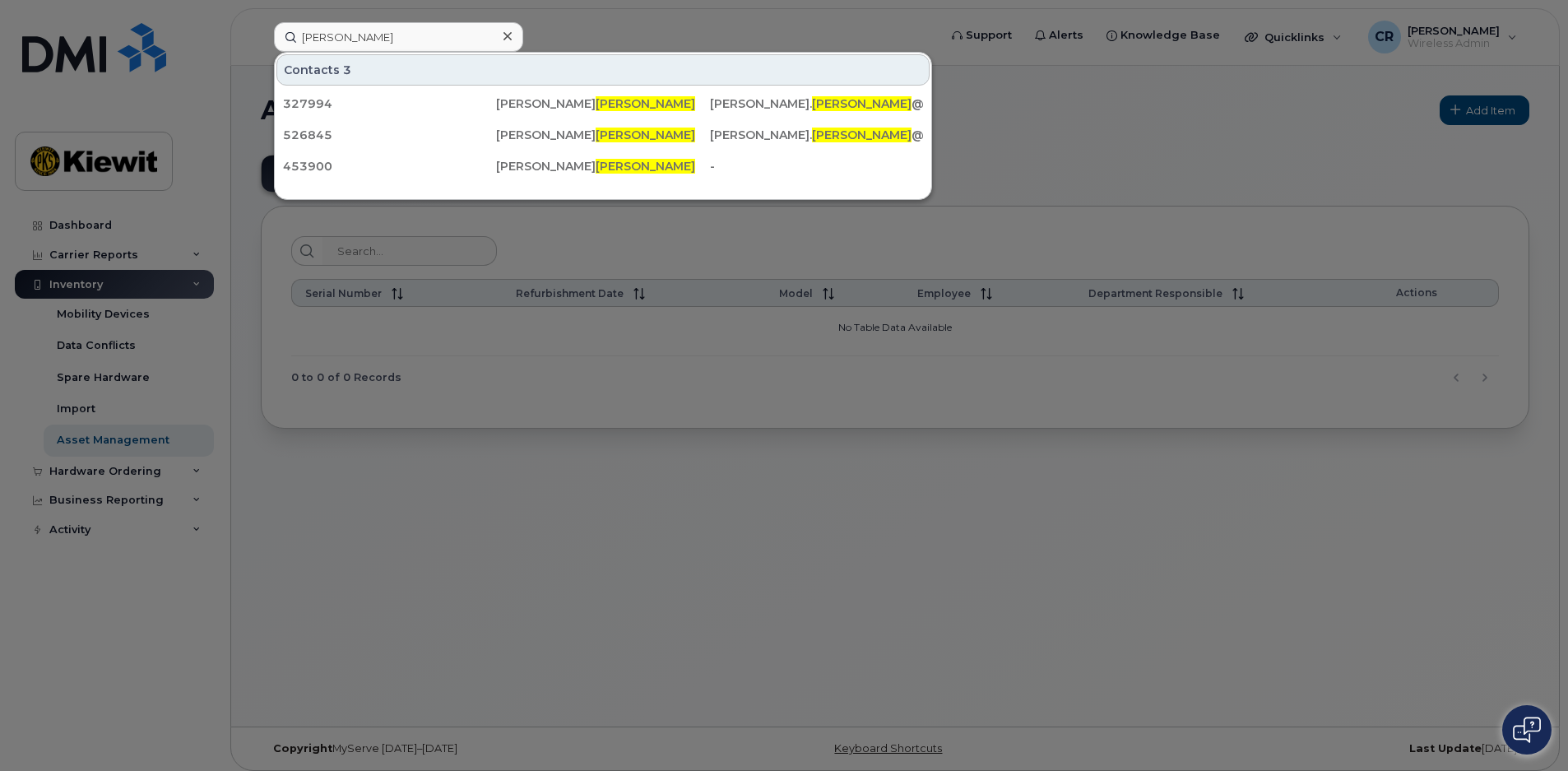
click at [1037, 138] on div at bounding box center [784, 385] width 1568 height 771
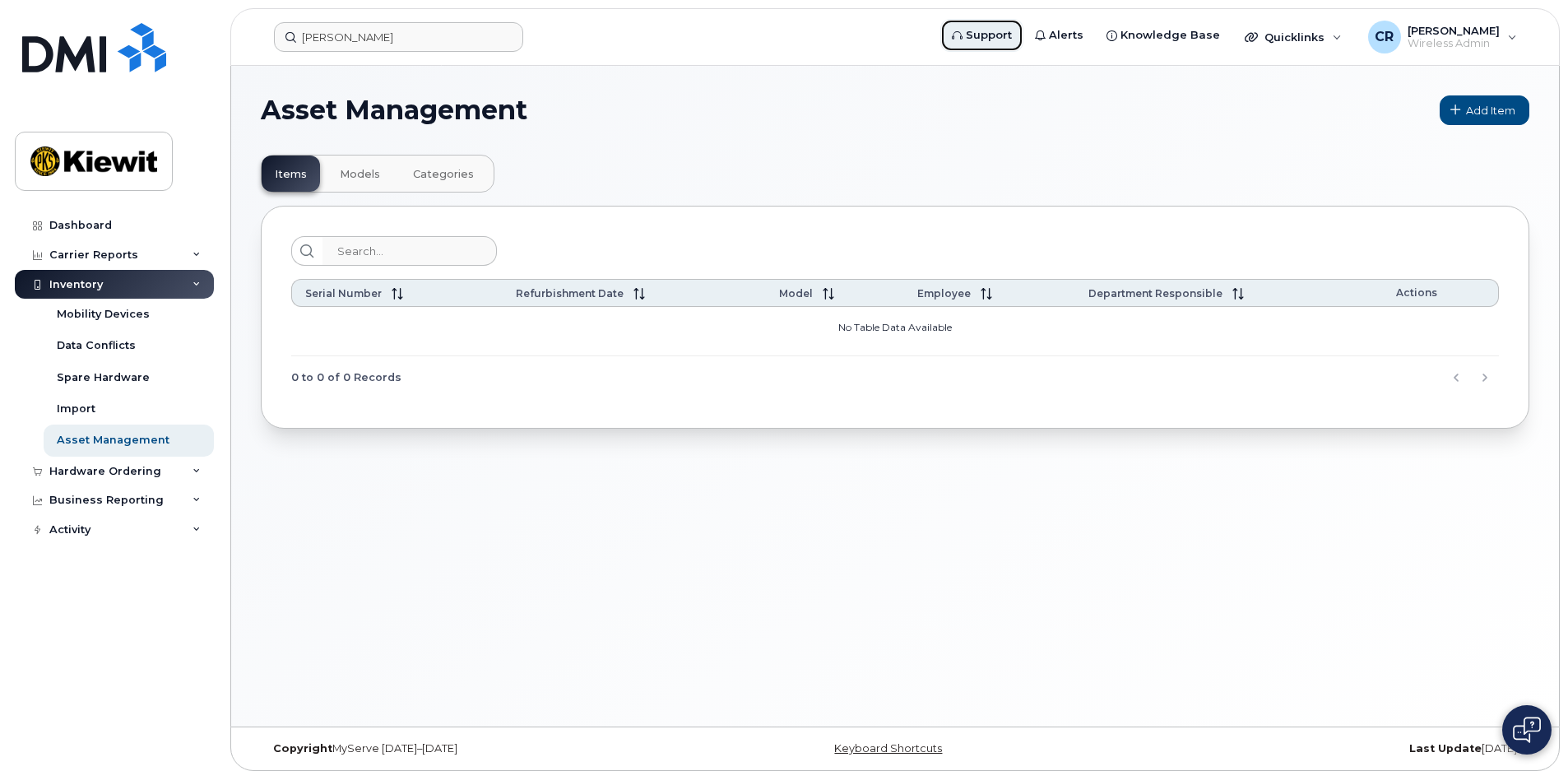
click at [1010, 33] on span "Support" at bounding box center [989, 35] width 46 height 16
click at [1319, 40] on span "Quicklinks" at bounding box center [1294, 37] width 60 height 13
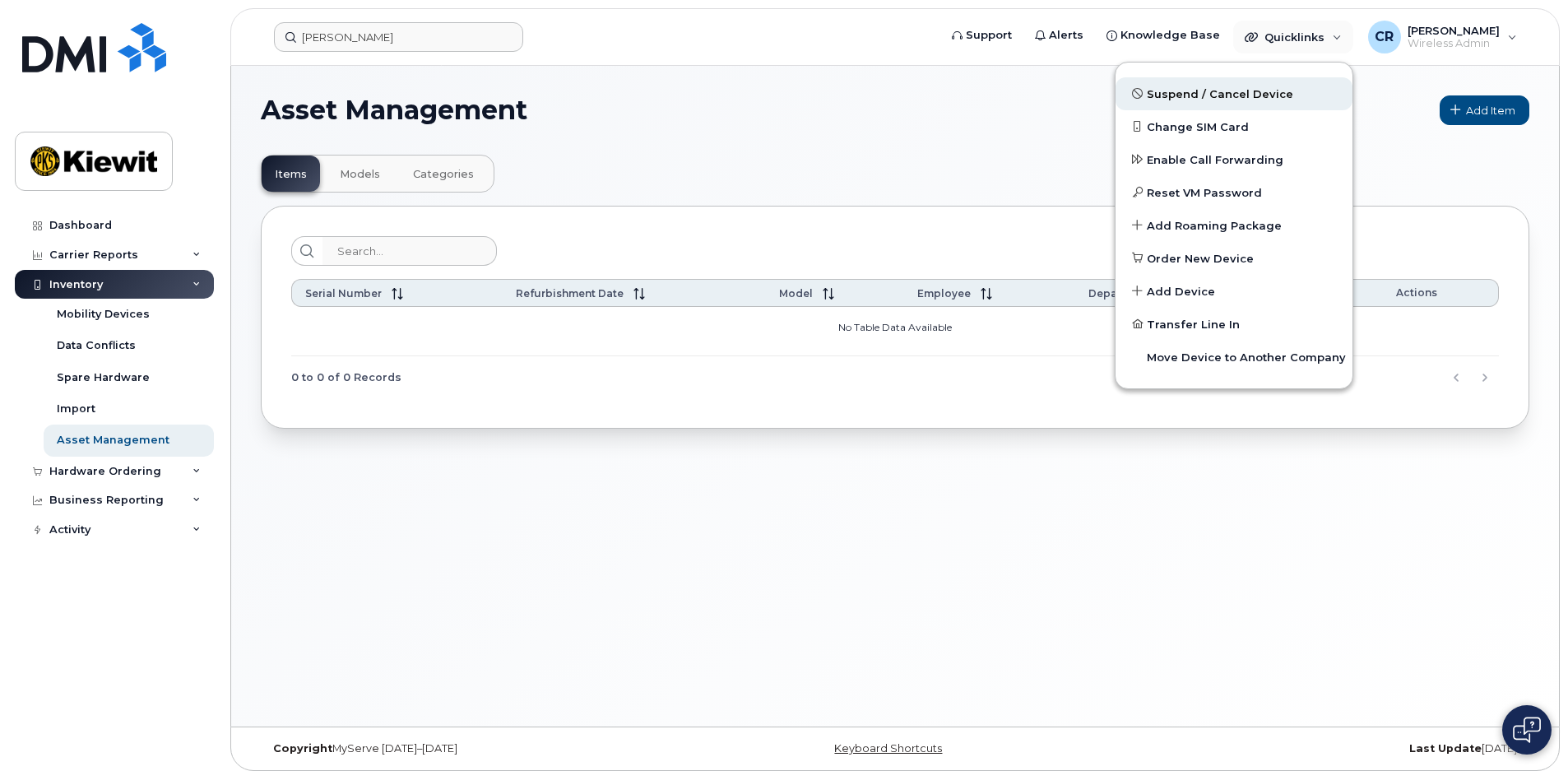
click at [1247, 90] on span "Suspend / Cancel Device" at bounding box center [1220, 94] width 146 height 16
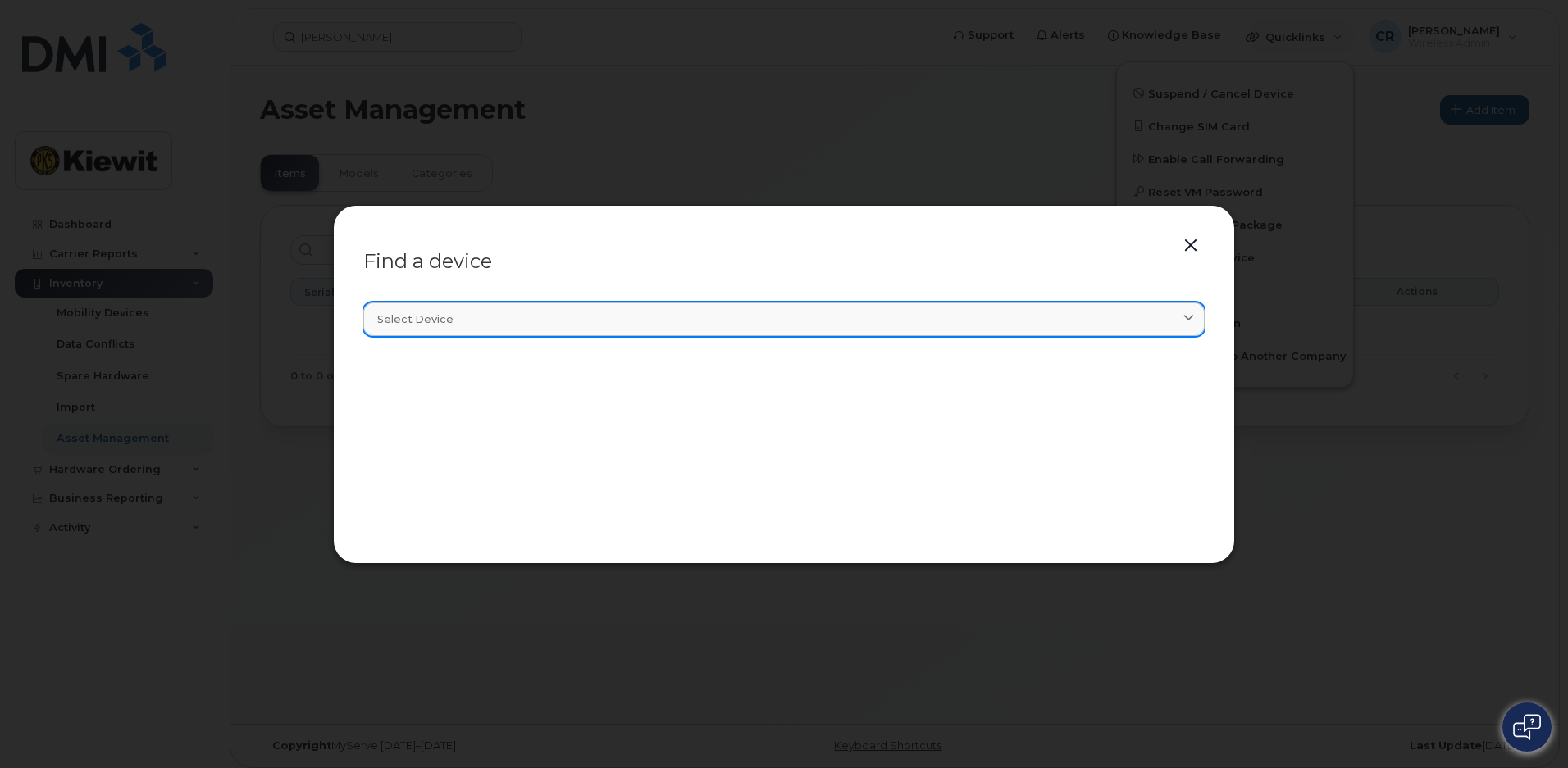
click at [745, 321] on div "Select device" at bounding box center [784, 319] width 813 height 15
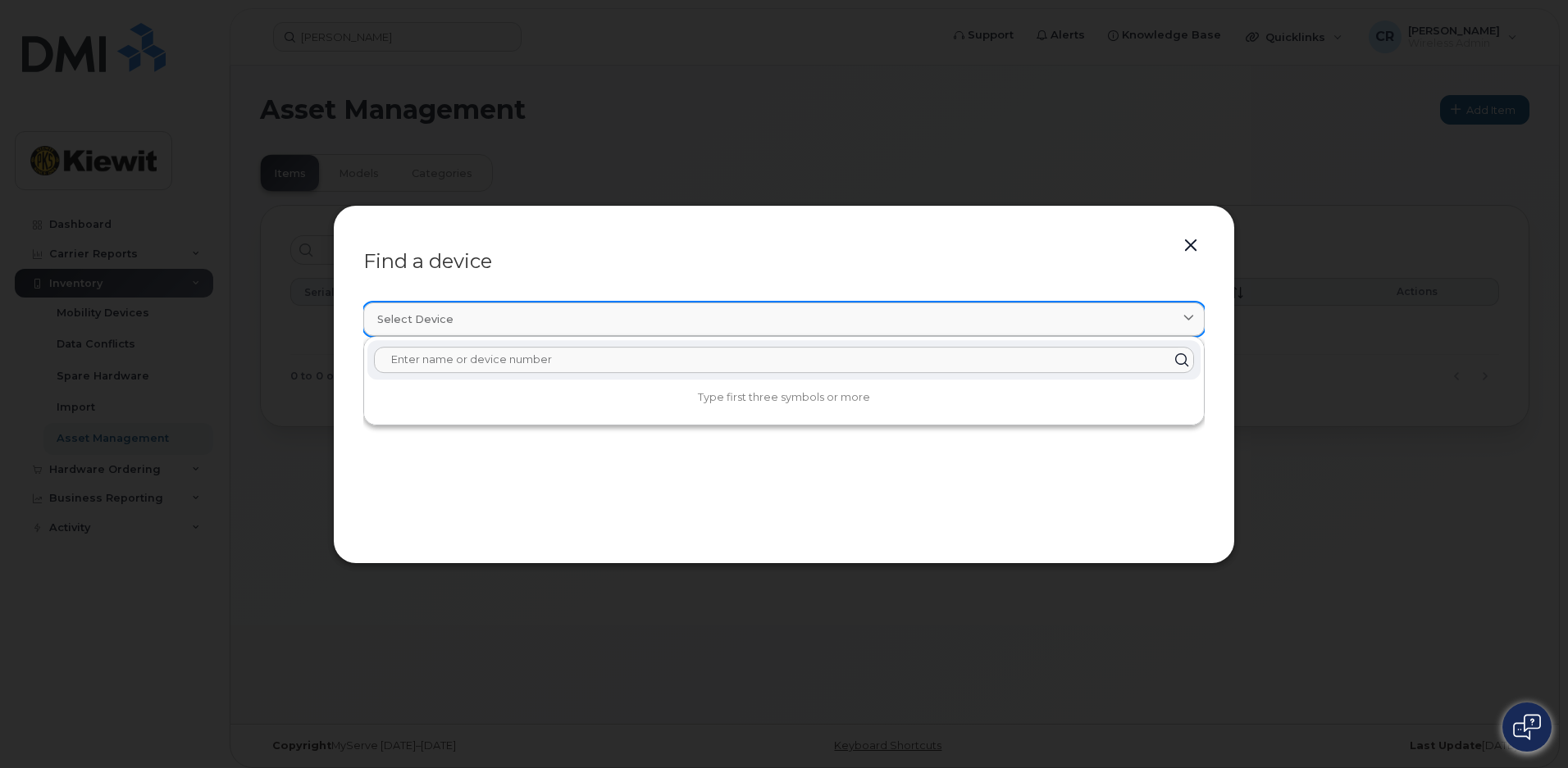
paste input "[PERSON_NAME]"
type input "[PERSON_NAME]"
click at [1191, 247] on button "button" at bounding box center [1190, 245] width 25 height 23
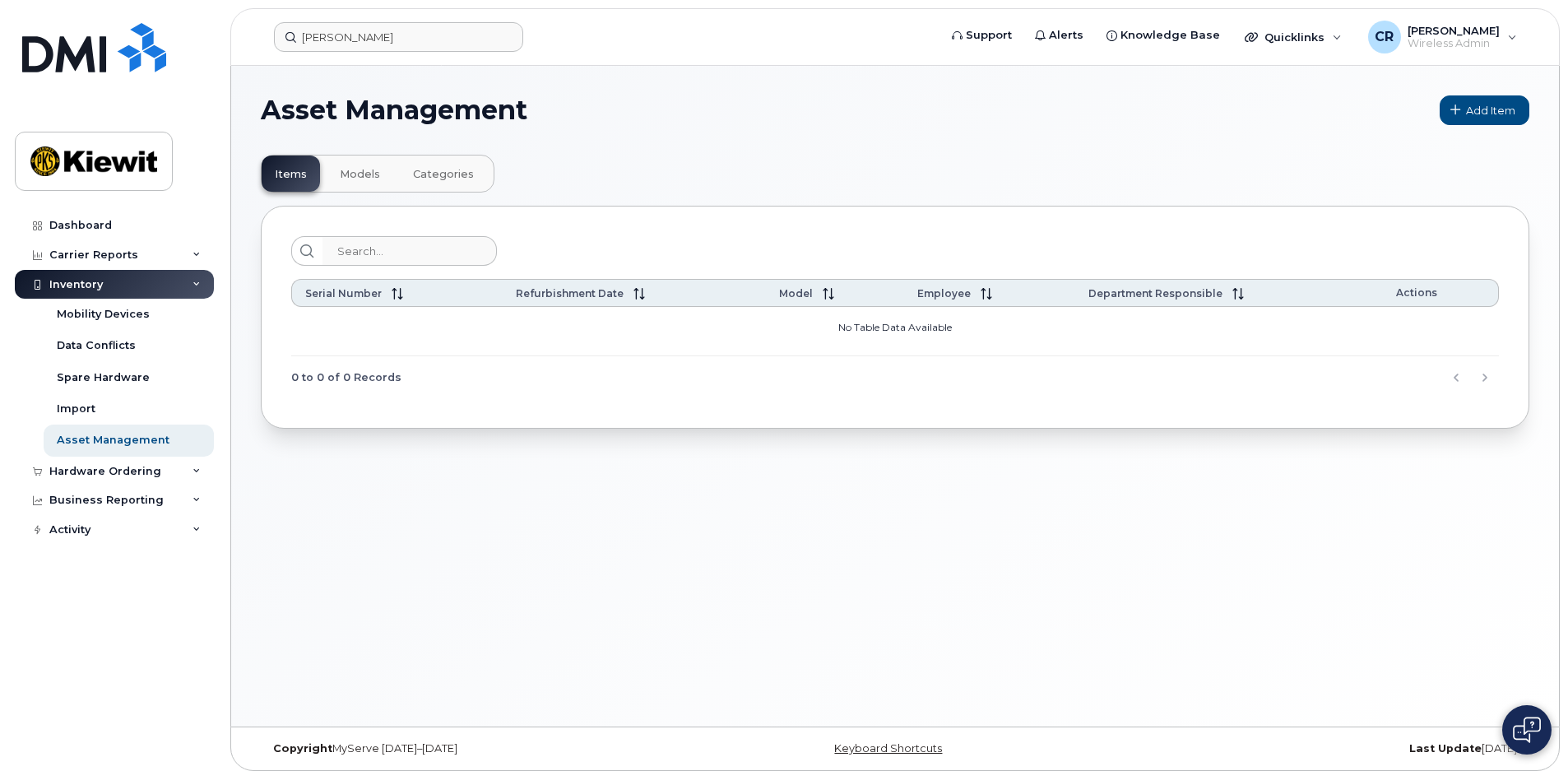
click at [1322, 224] on div "Serial Number Refurbishment Date Model Employee Department Responsible Actions …" at bounding box center [895, 317] width 1269 height 222
click at [1452, 42] on span "Wireless Admin" at bounding box center [1454, 43] width 92 height 13
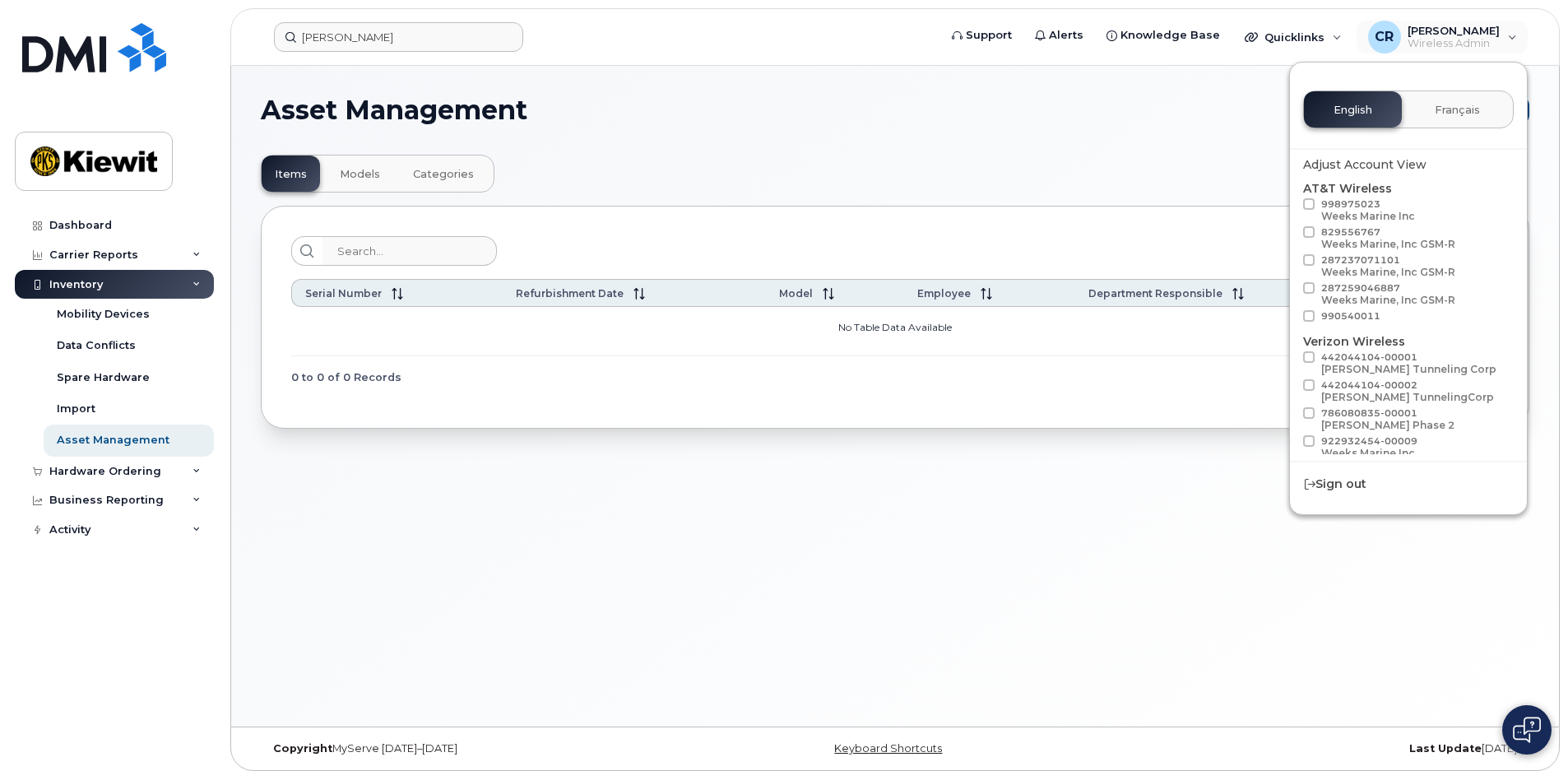
click at [1361, 213] on div "Weeks Marine Inc" at bounding box center [1369, 216] width 94 height 12
click at [1292, 206] on input "998975023 Weeks Marine Inc" at bounding box center [1287, 203] width 9 height 9
click at [1352, 214] on div "Weeks Marine Inc" at bounding box center [1369, 216] width 94 height 12
click at [1292, 206] on input "998975023 Weeks Marine Inc" at bounding box center [1287, 203] width 9 height 9
checkbox input "false"
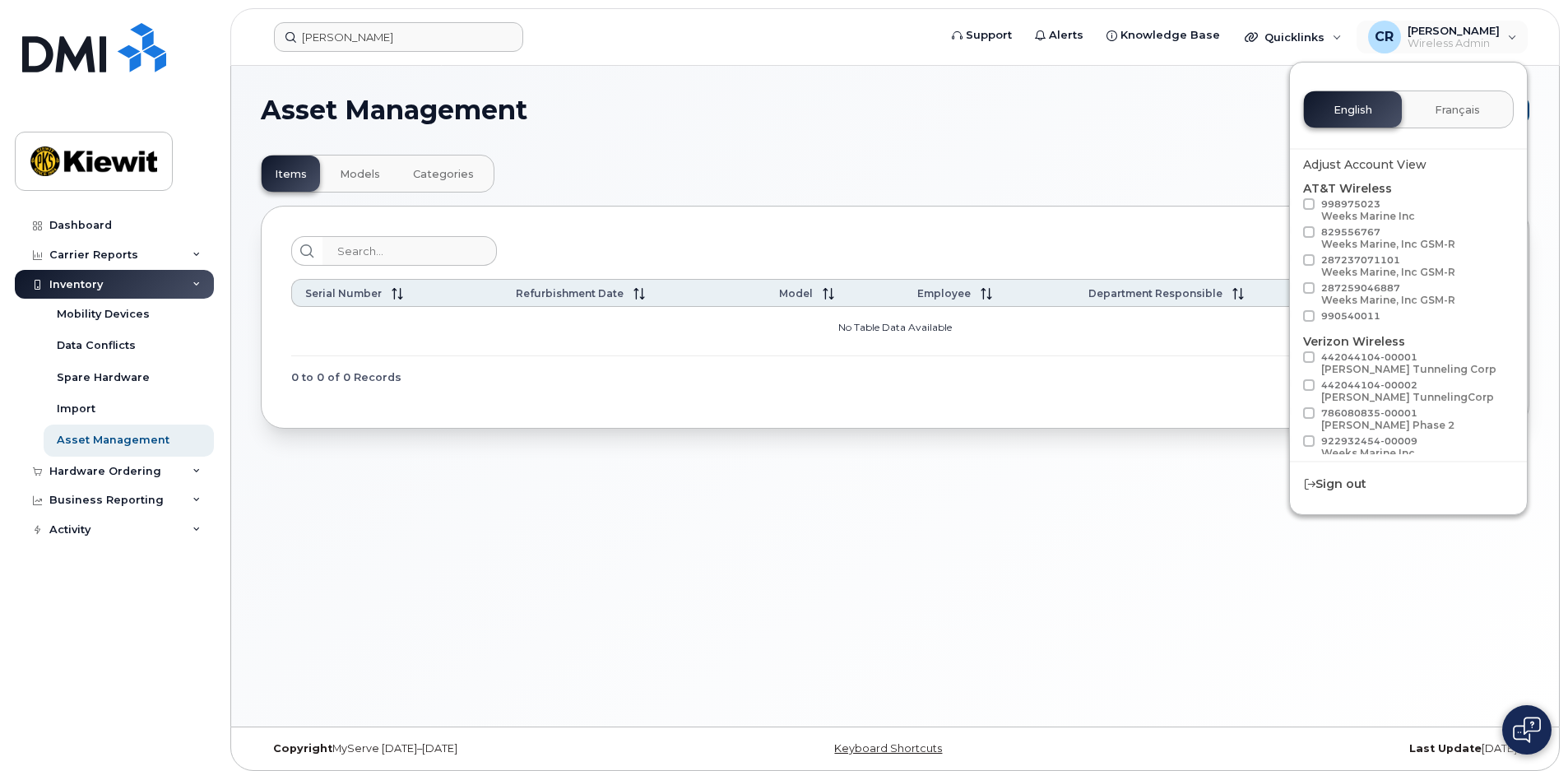
click at [1050, 483] on div "Asset Management Add Item Items Models Categories Serial Number Refurbishment D…" at bounding box center [895, 396] width 1328 height 661
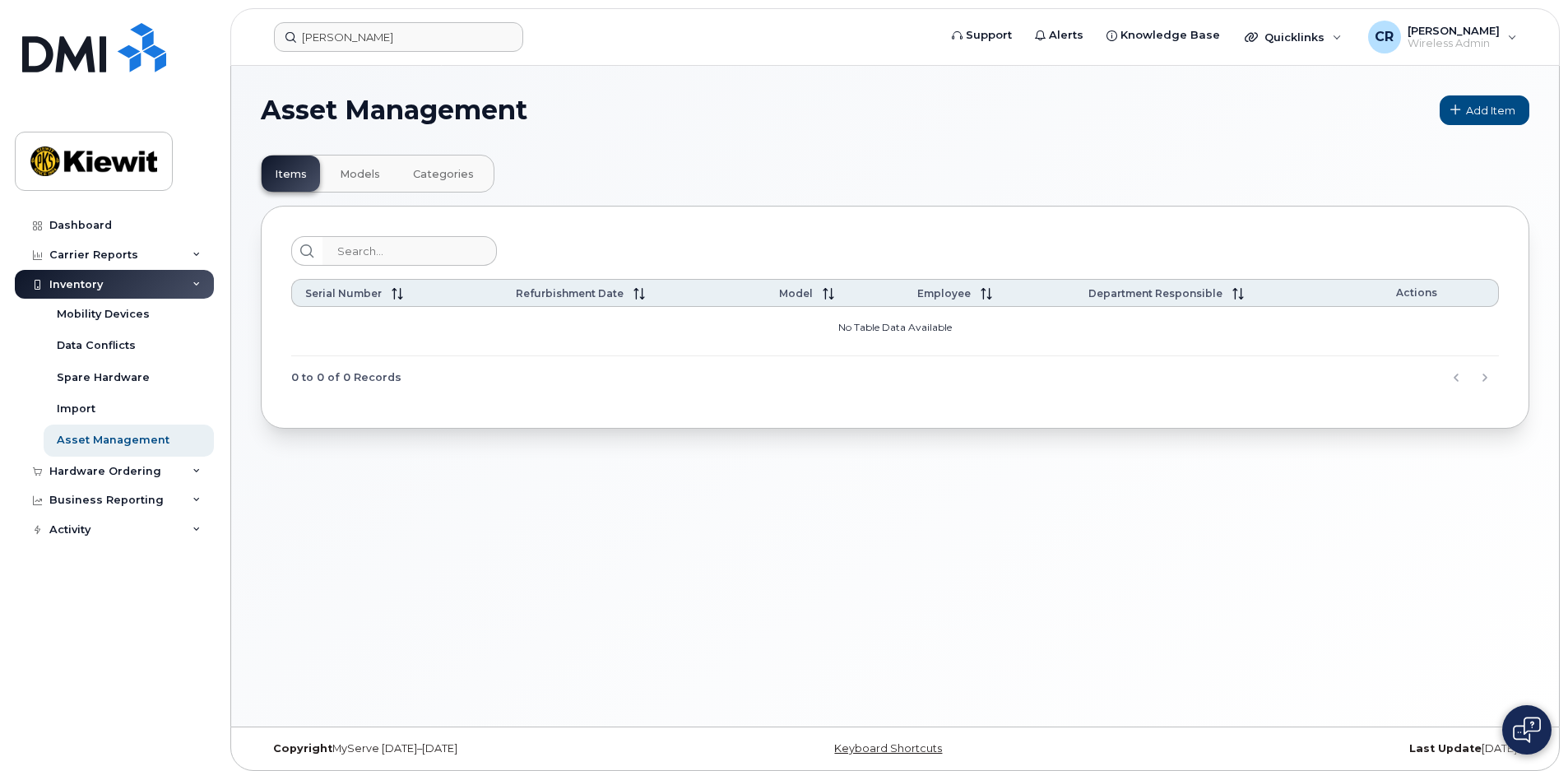
scroll to position [9, 0]
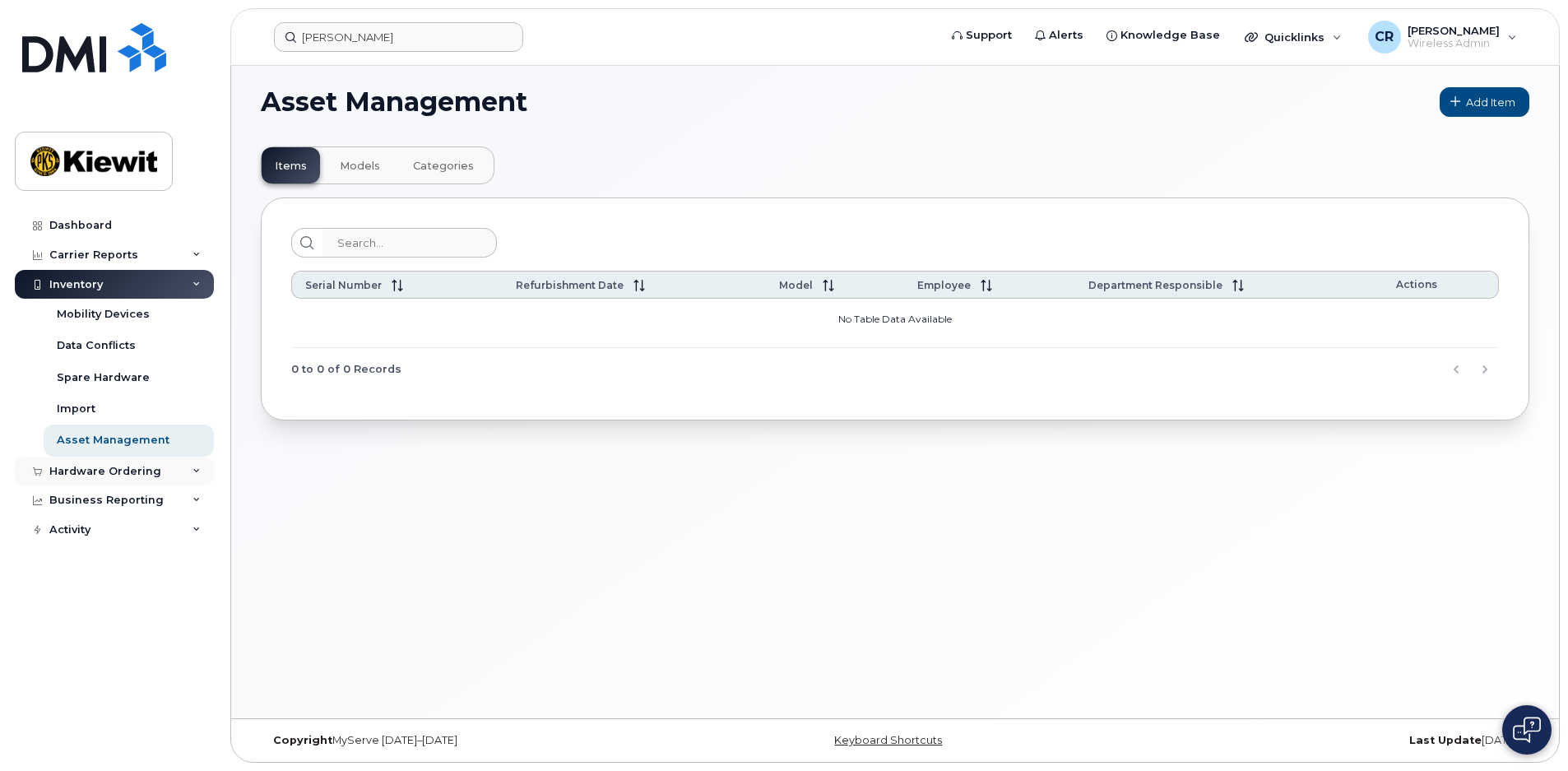
click at [138, 469] on div "Hardware Ordering" at bounding box center [105, 471] width 112 height 13
click at [90, 534] on div "Orders" at bounding box center [76, 532] width 40 height 15
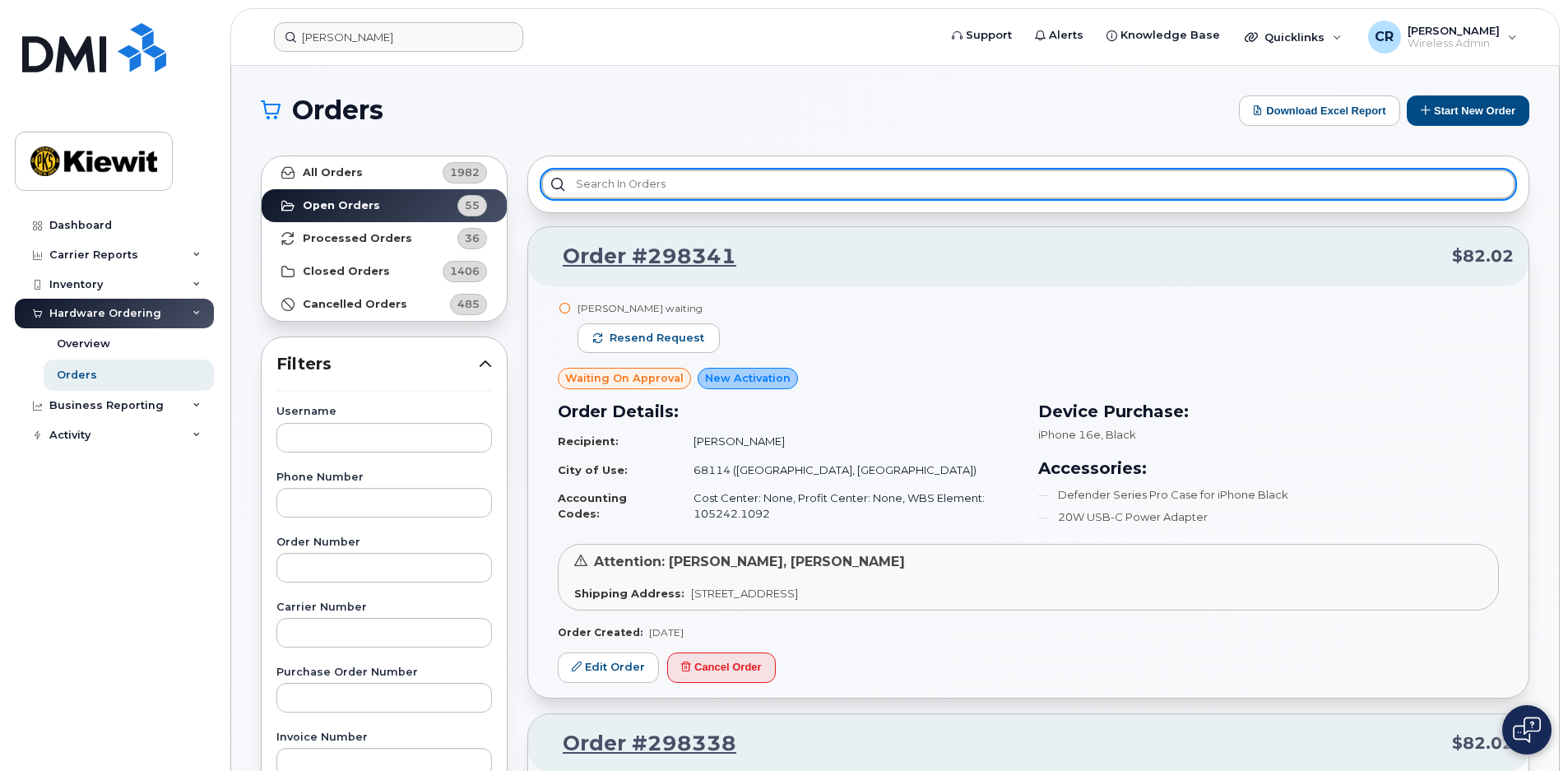
click at [669, 181] on input "text" at bounding box center [1028, 184] width 974 height 30
paste input "[PERSON_NAME]"
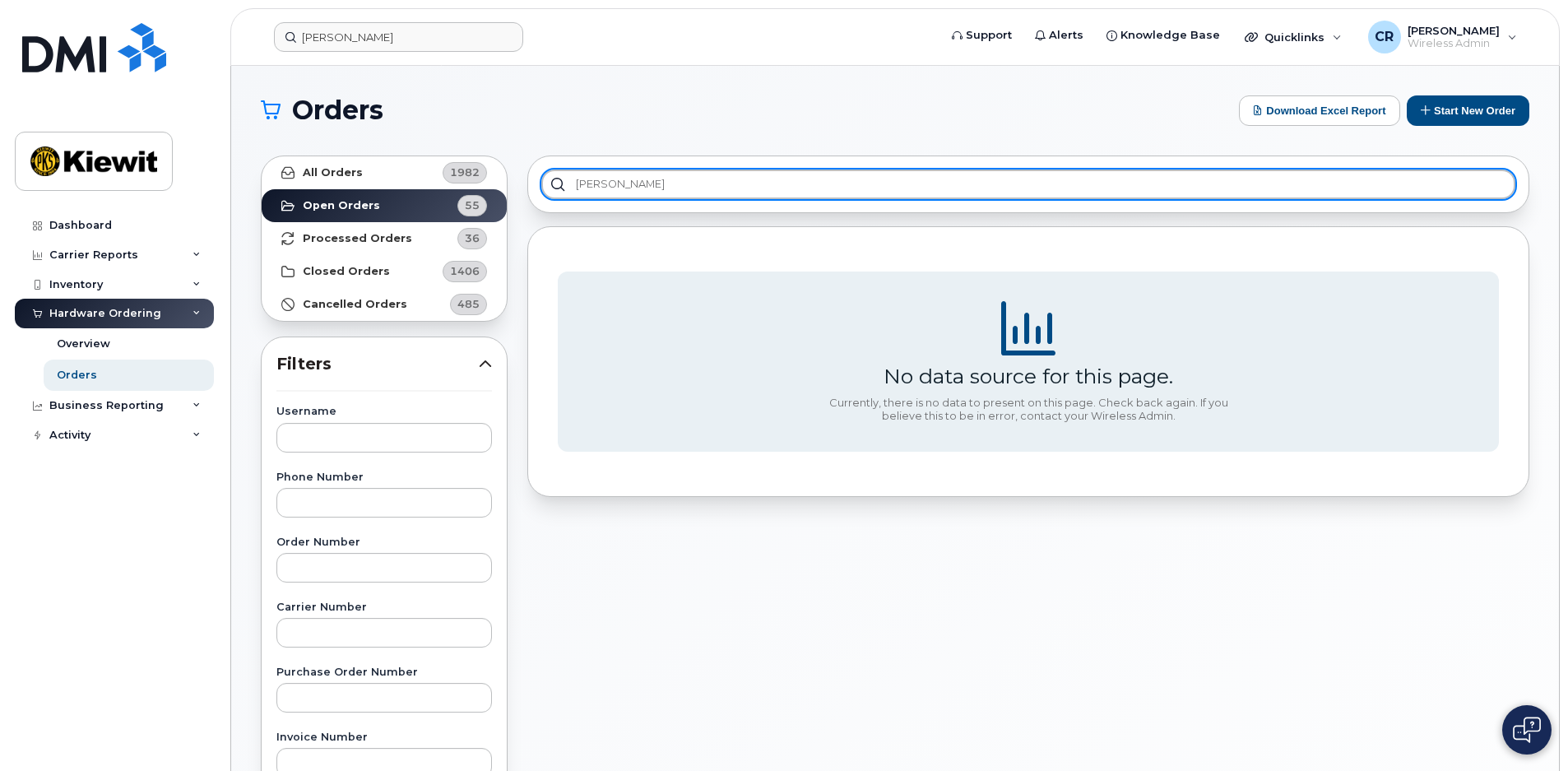
type input "[PERSON_NAME]"
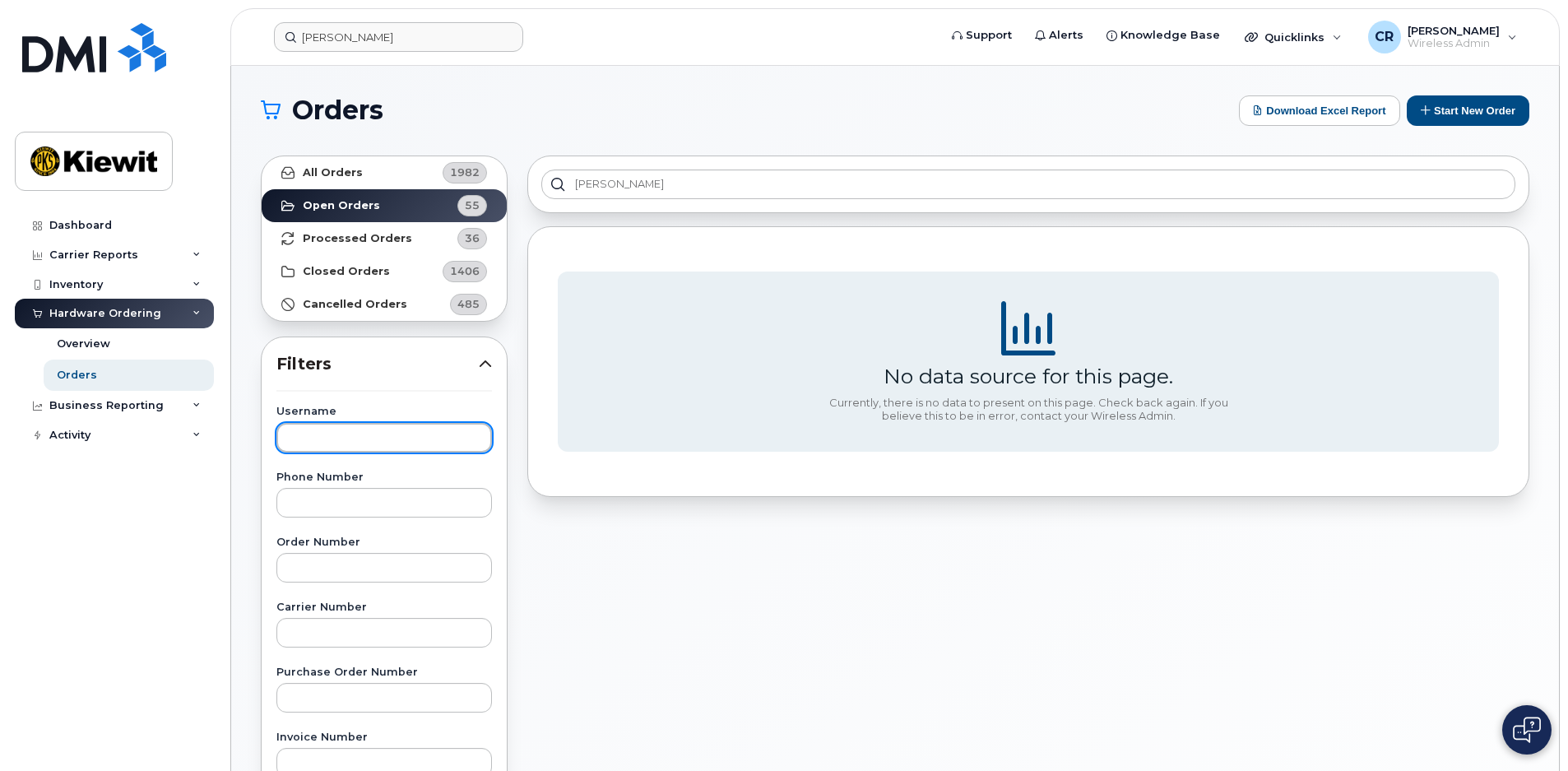
click at [401, 444] on input "text" at bounding box center [384, 437] width 216 height 30
click at [357, 175] on strong "All Orders" at bounding box center [333, 172] width 60 height 13
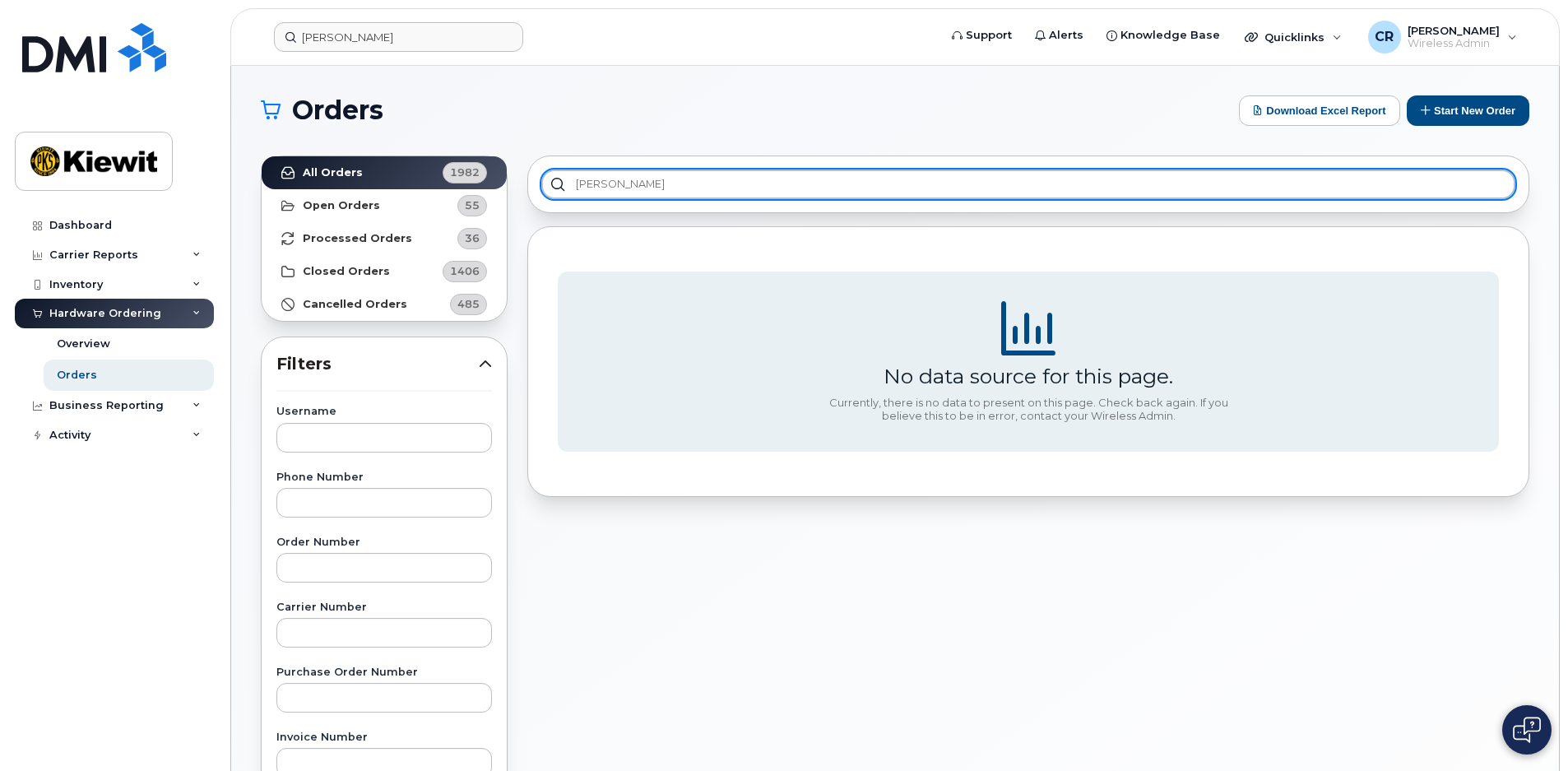
click at [650, 184] on input "[PERSON_NAME]" at bounding box center [1028, 184] width 974 height 30
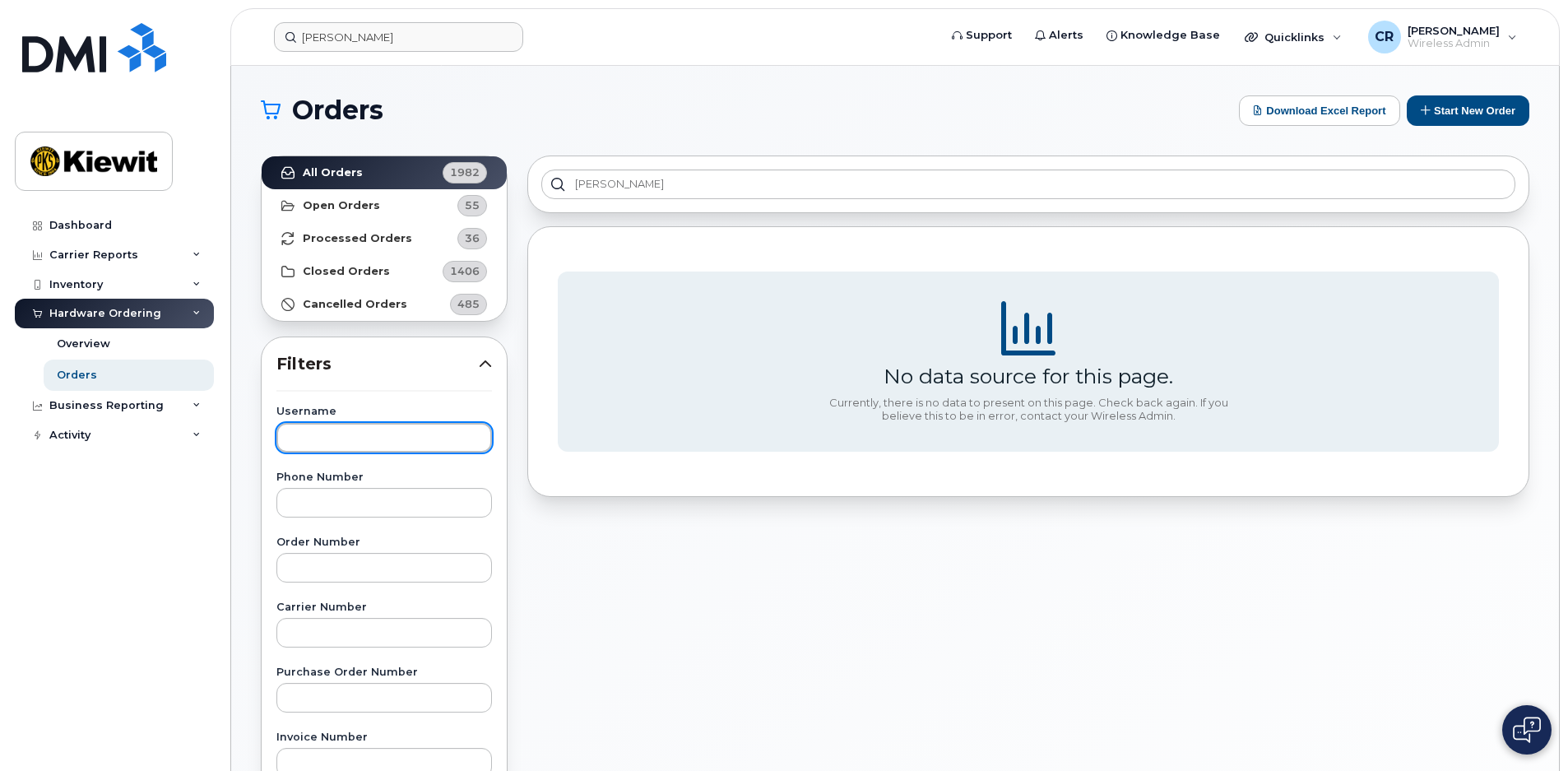
click at [389, 434] on input "text" at bounding box center [384, 437] width 216 height 30
paste input "[PERSON_NAME]"
type input "[PERSON_NAME]"
